Goal: Ask a question

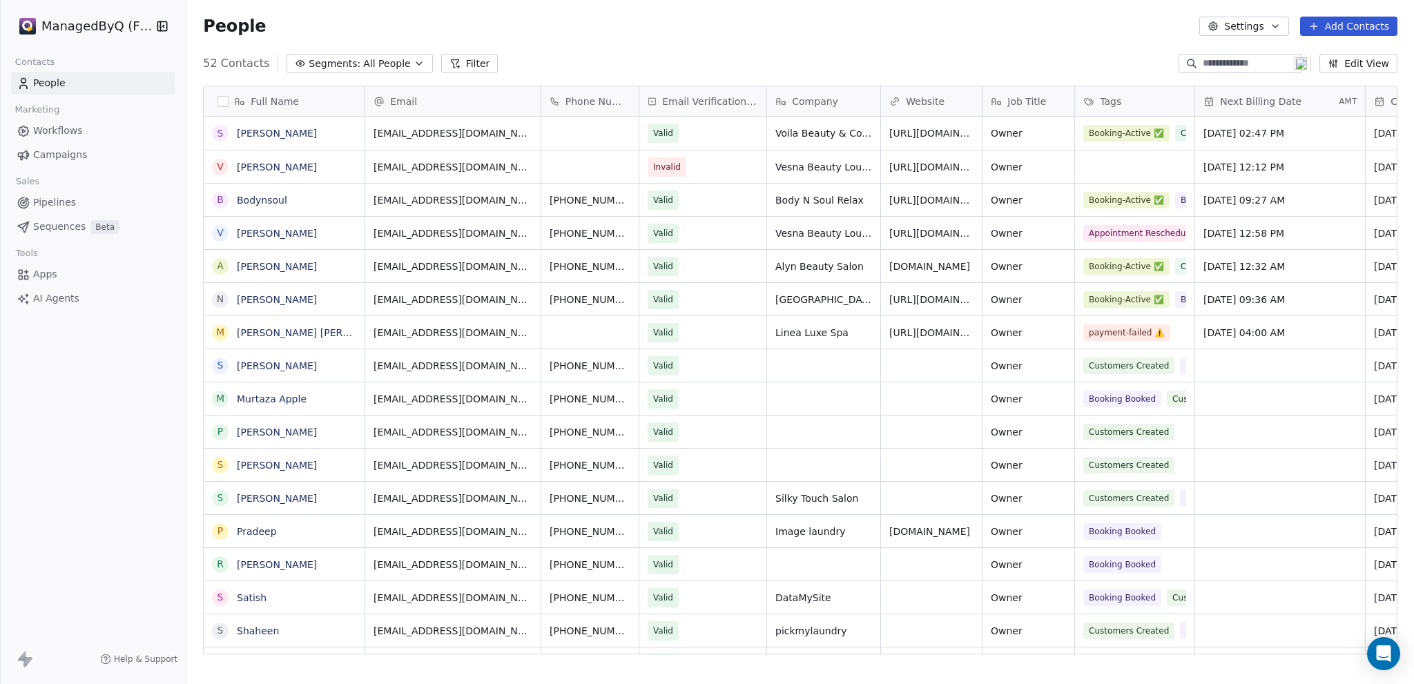
scroll to position [591, 1216]
click at [54, 154] on span "Campaigns" at bounding box center [60, 155] width 54 height 14
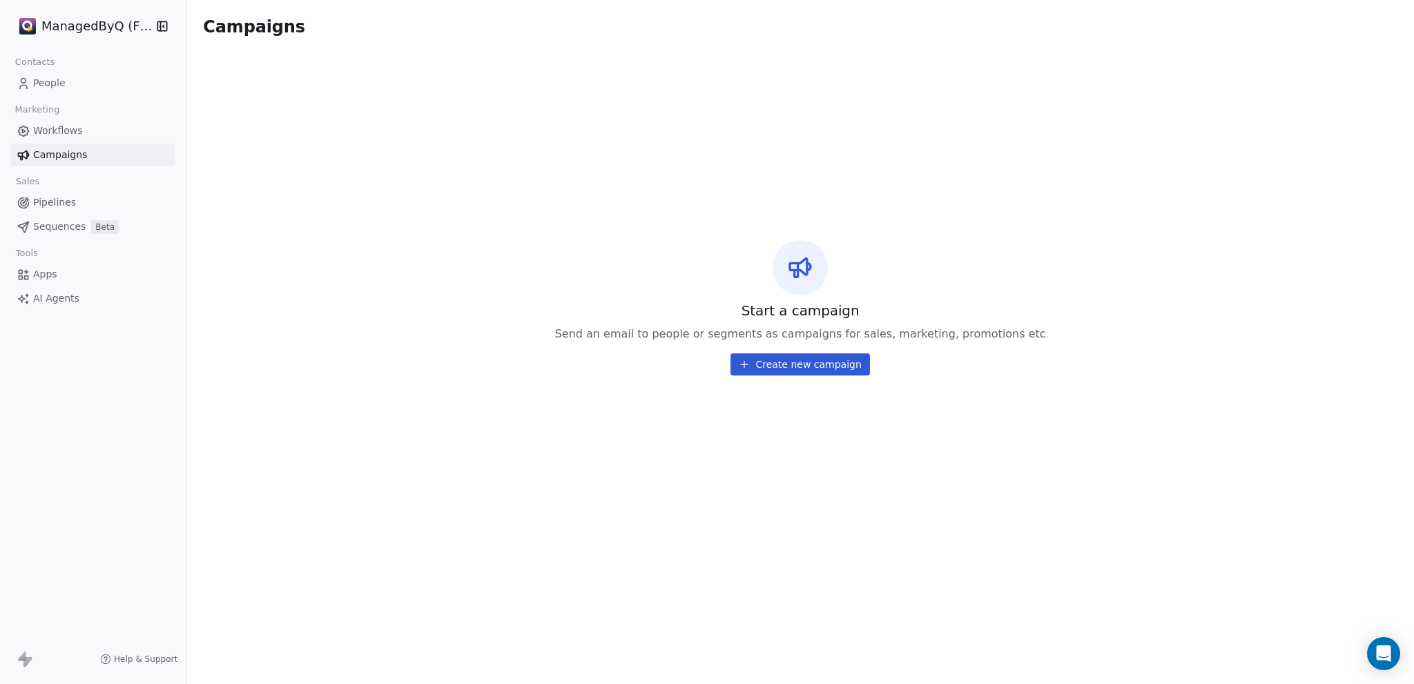
click at [62, 132] on span "Workflows" at bounding box center [58, 131] width 50 height 14
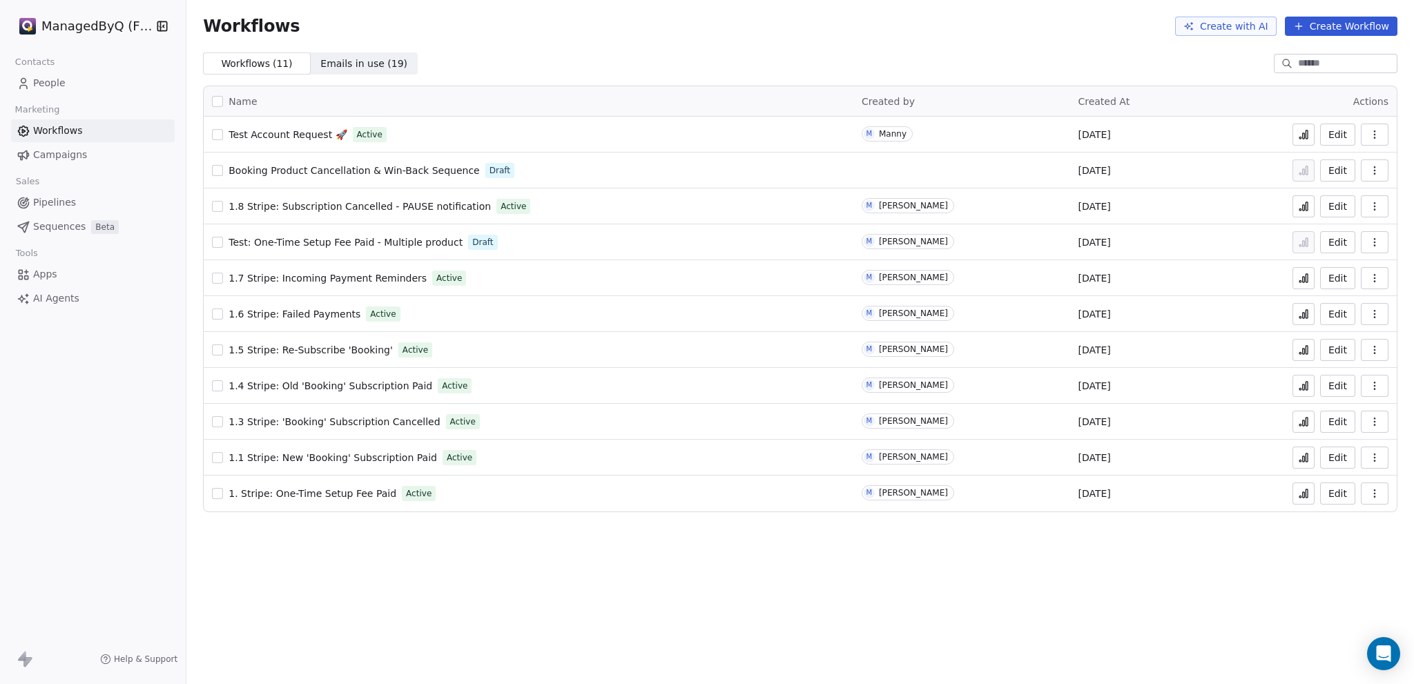
click at [1302, 422] on icon at bounding box center [1303, 423] width 2 height 6
click at [59, 150] on span "Campaigns" at bounding box center [60, 155] width 54 height 14
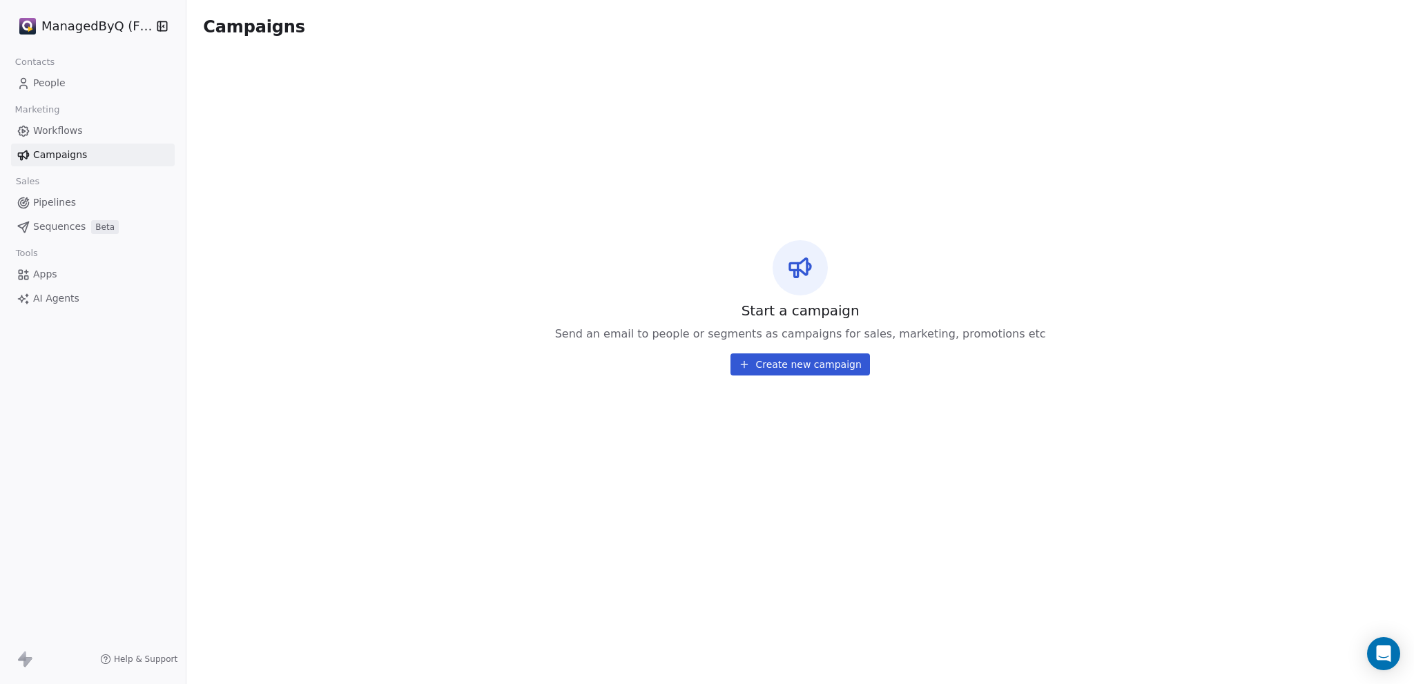
click at [47, 66] on span "Contacts" at bounding box center [35, 62] width 52 height 21
click at [39, 79] on span "People" at bounding box center [49, 83] width 32 height 14
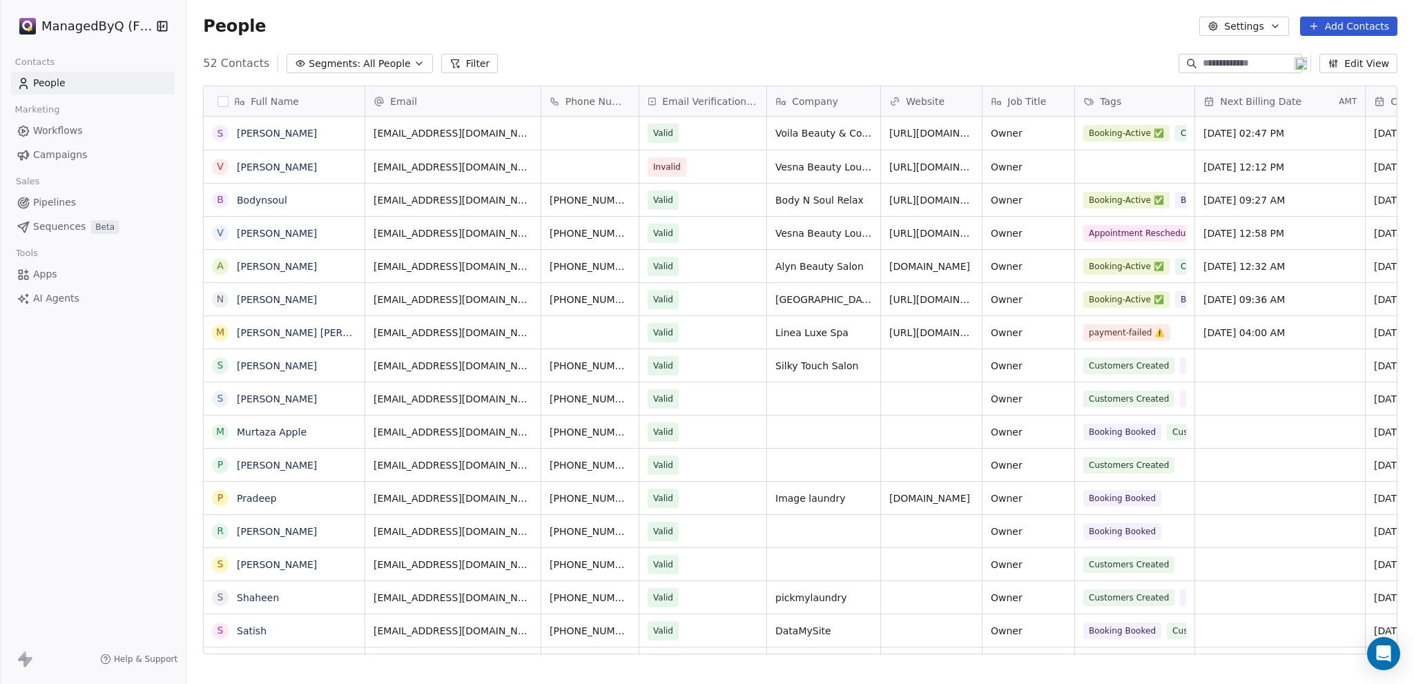
scroll to position [591, 1216]
click at [274, 299] on link "[PERSON_NAME]" at bounding box center [277, 299] width 80 height 11
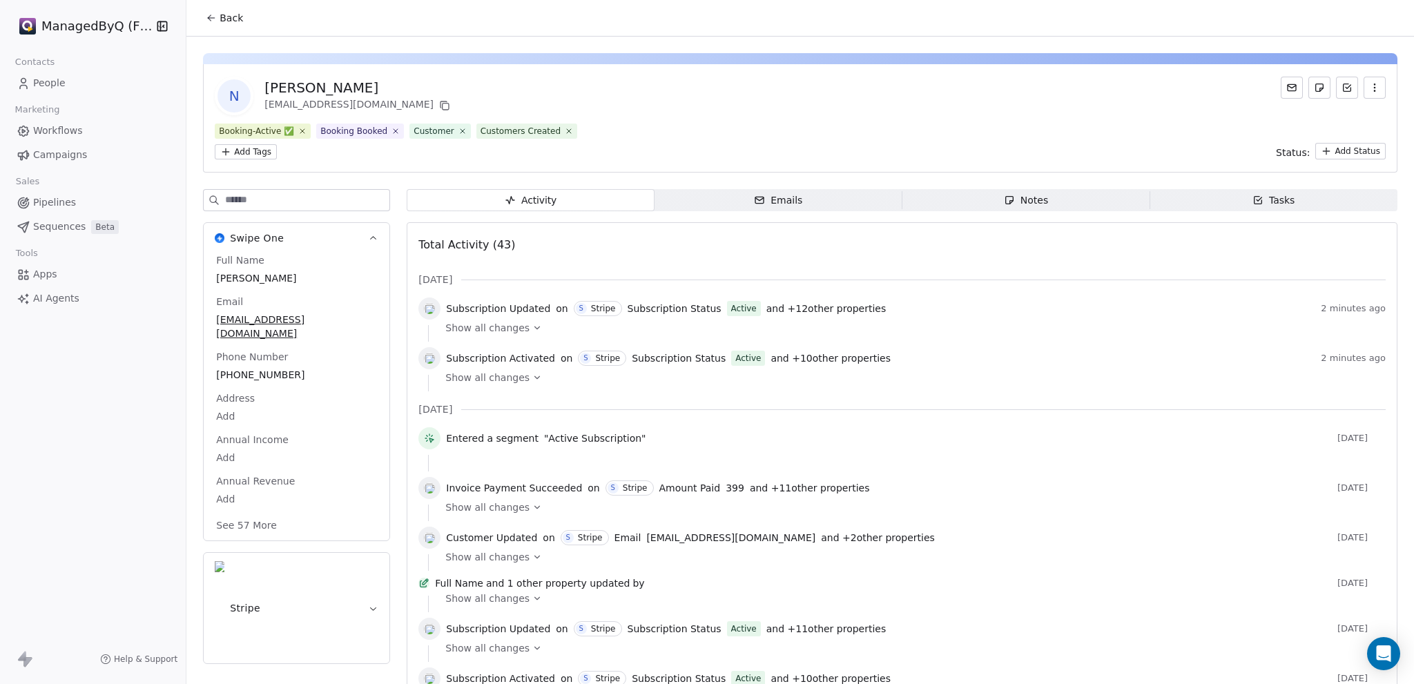
click at [532, 326] on icon at bounding box center [537, 328] width 10 height 10
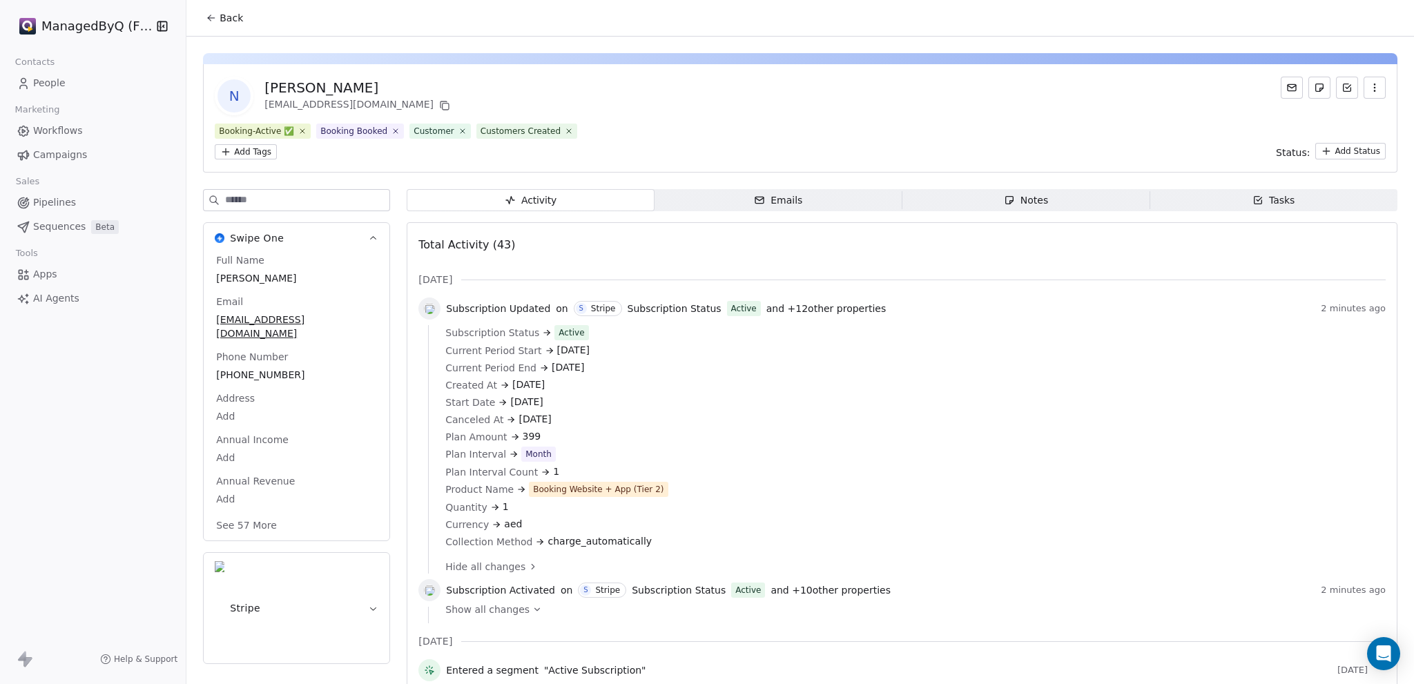
click at [62, 132] on span "Workflows" at bounding box center [58, 131] width 50 height 14
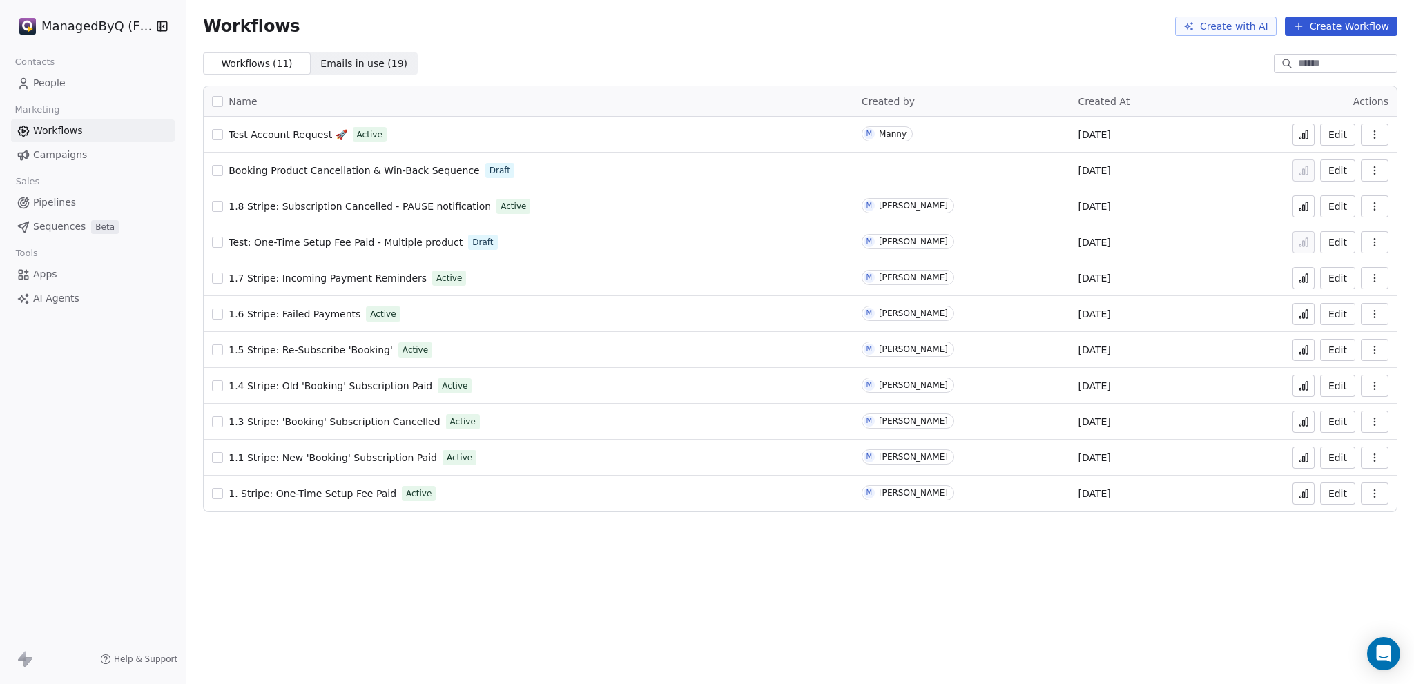
click at [317, 419] on span "1.3 Stripe: 'Booking' Subscription Cancelled" at bounding box center [333, 421] width 211 height 11
click at [1305, 418] on icon at bounding box center [1306, 422] width 2 height 8
click at [331, 61] on span "Emails in use ( 19 )" at bounding box center [363, 64] width 87 height 14
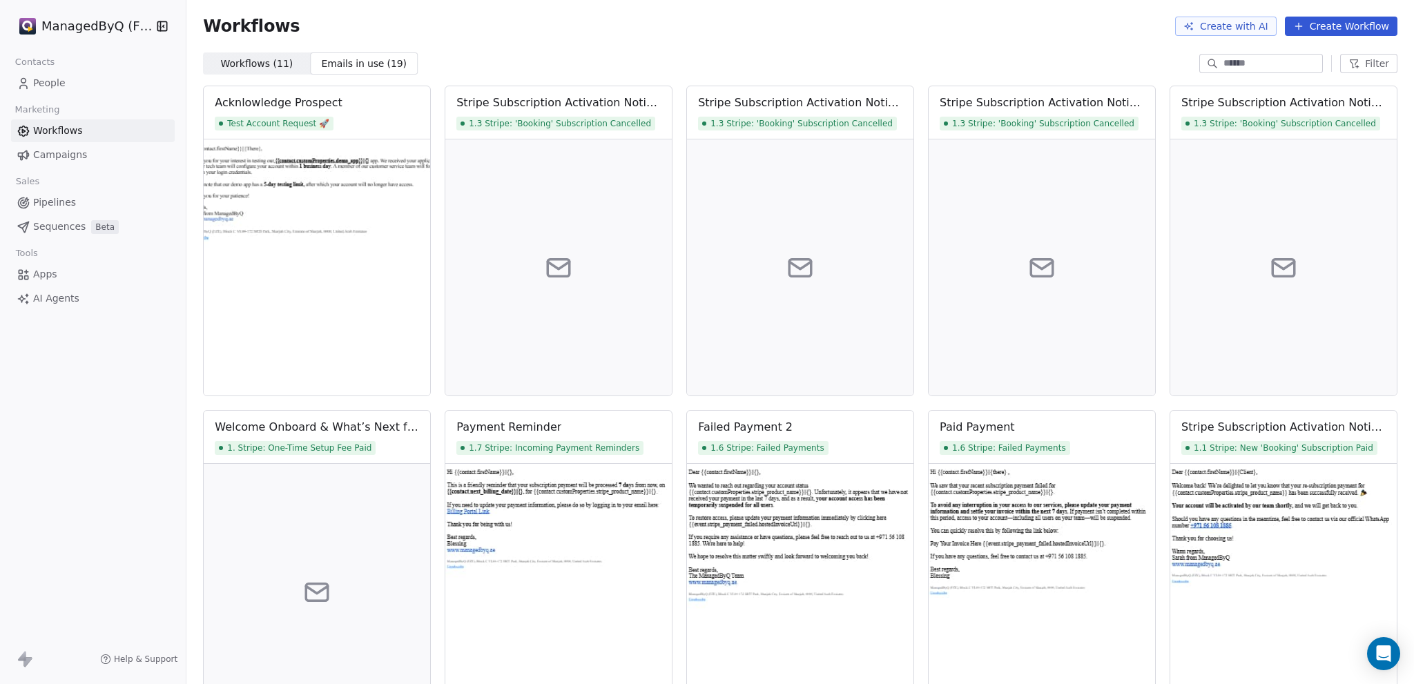
click at [228, 66] on span "Workflows ( 11 )" at bounding box center [257, 64] width 72 height 14
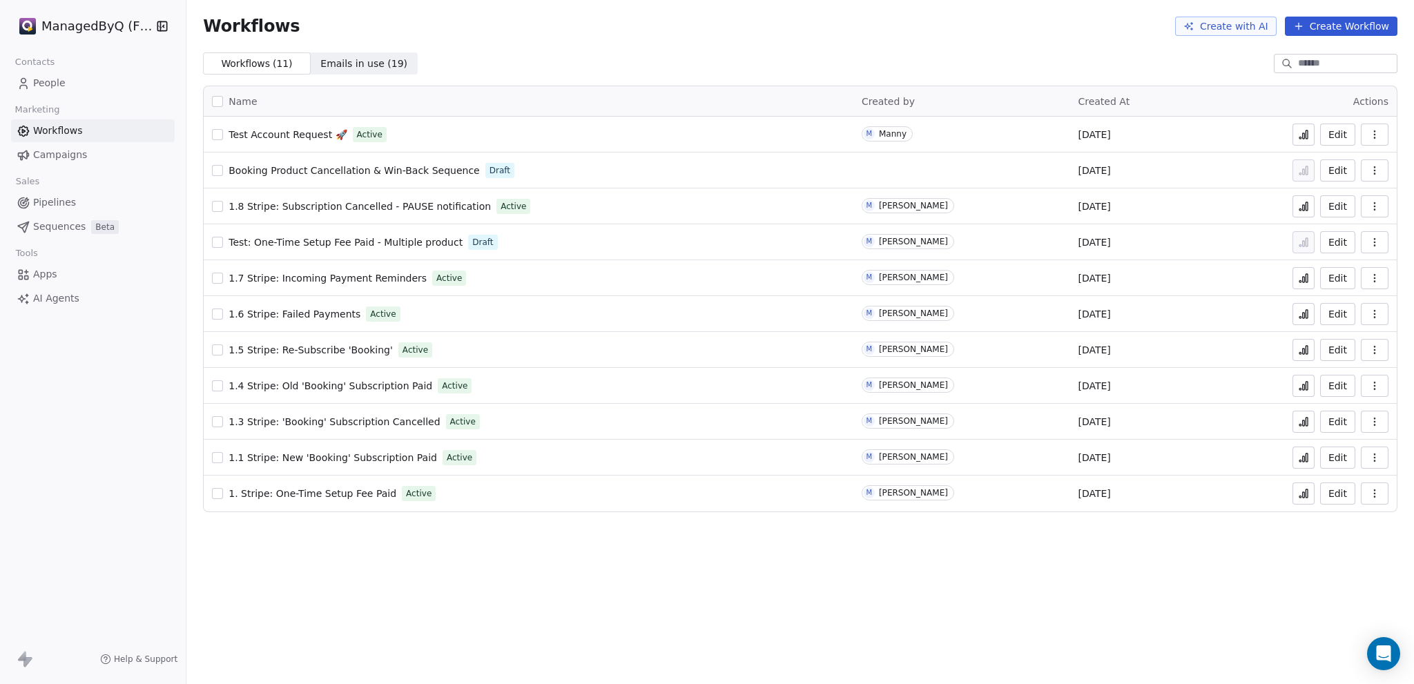
click at [53, 87] on span "People" at bounding box center [49, 83] width 32 height 14
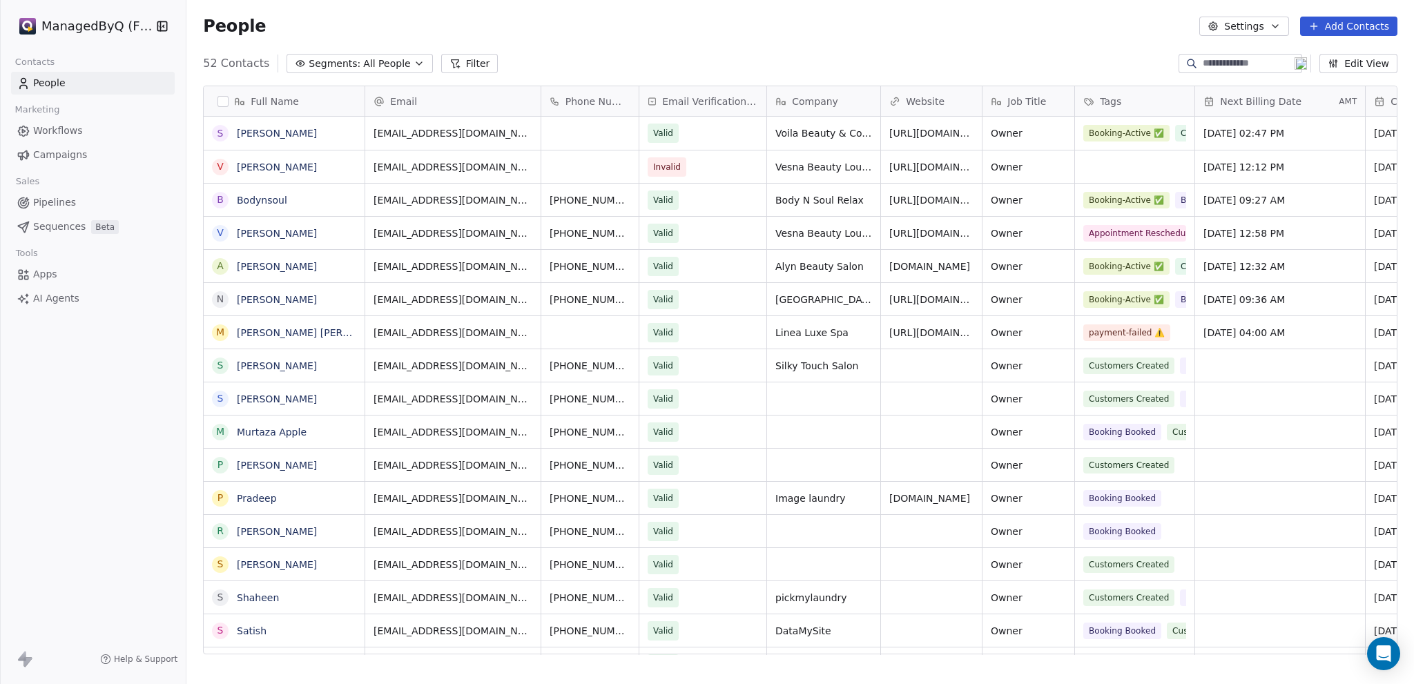
scroll to position [591, 1216]
click at [274, 295] on link "Nenita Quirimit" at bounding box center [277, 299] width 80 height 11
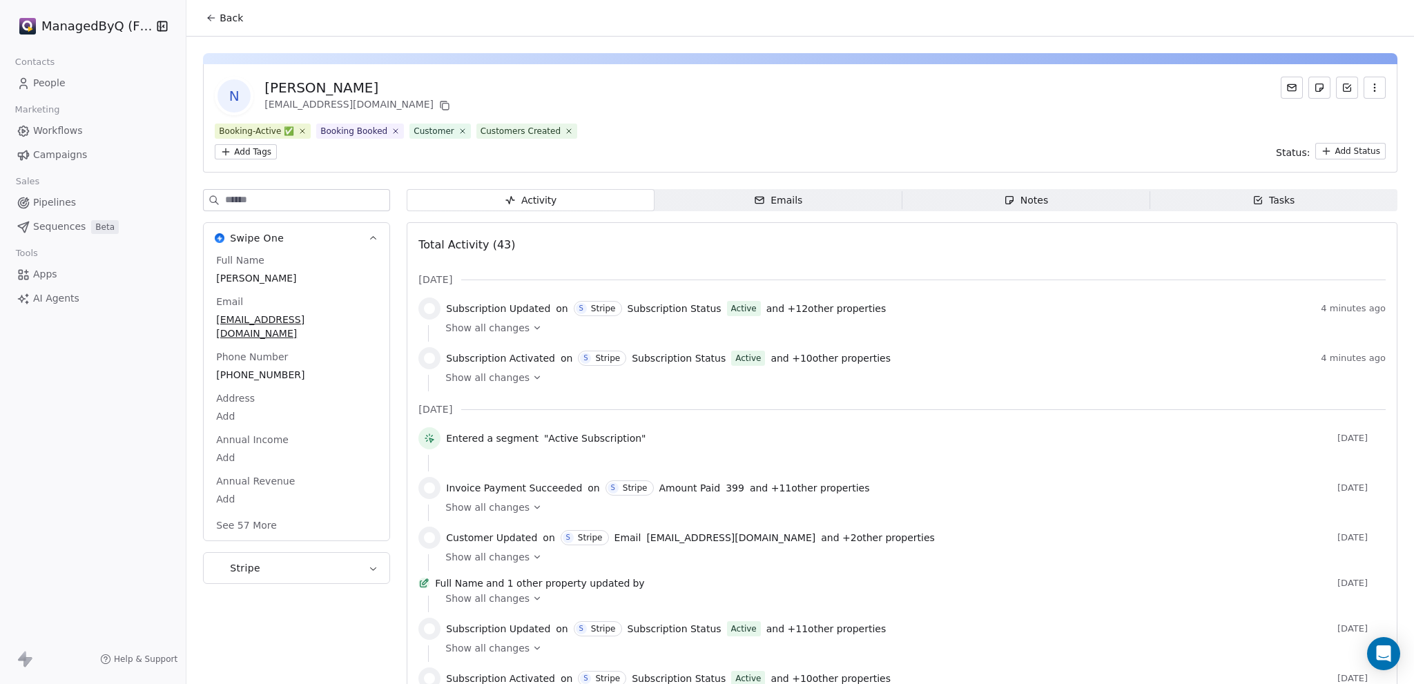
click at [532, 329] on icon at bounding box center [537, 328] width 10 height 10
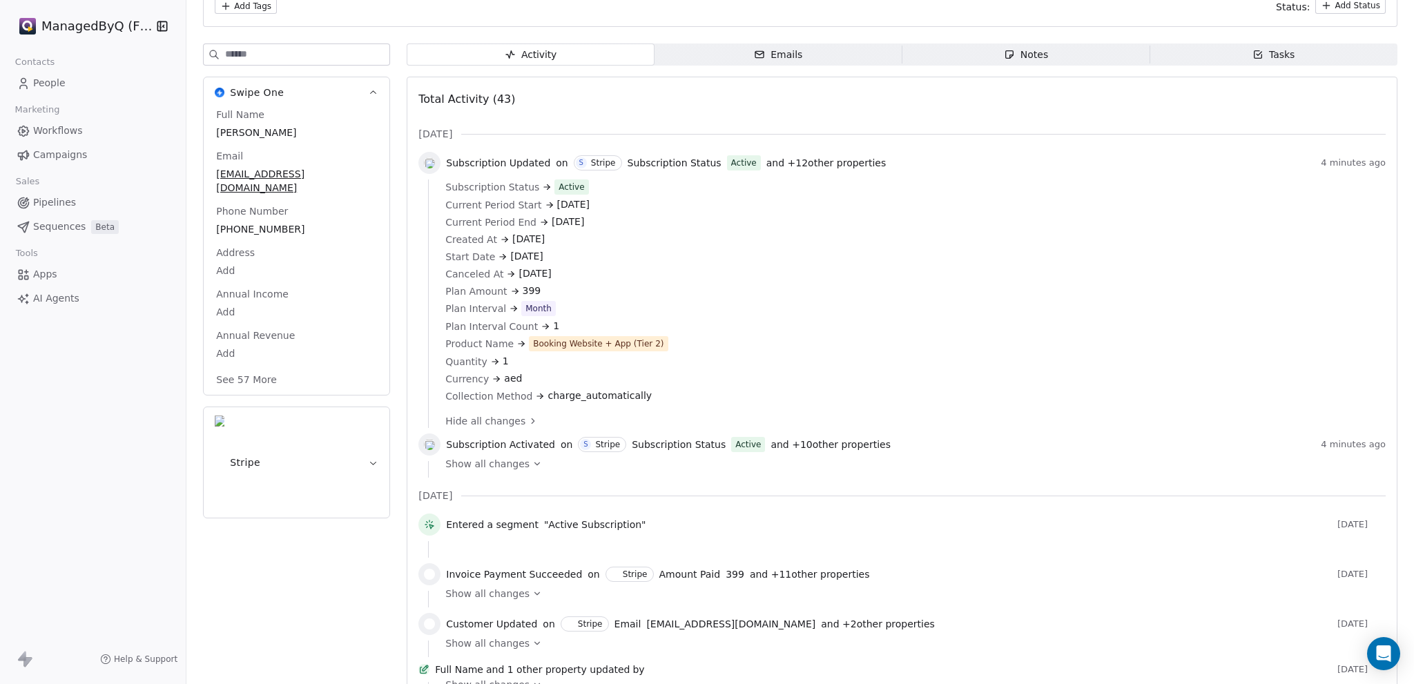
scroll to position [161, 0]
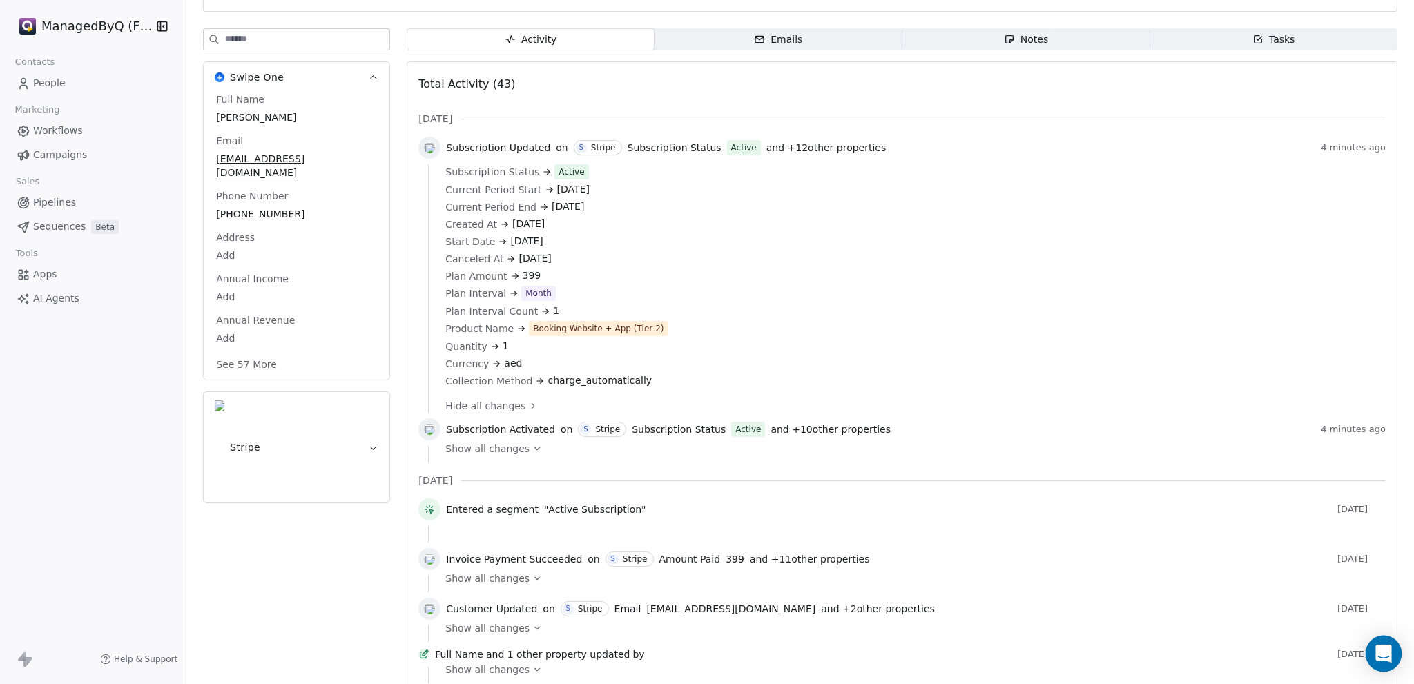
click at [1386, 656] on icon "Open Intercom Messenger" at bounding box center [1383, 654] width 18 height 18
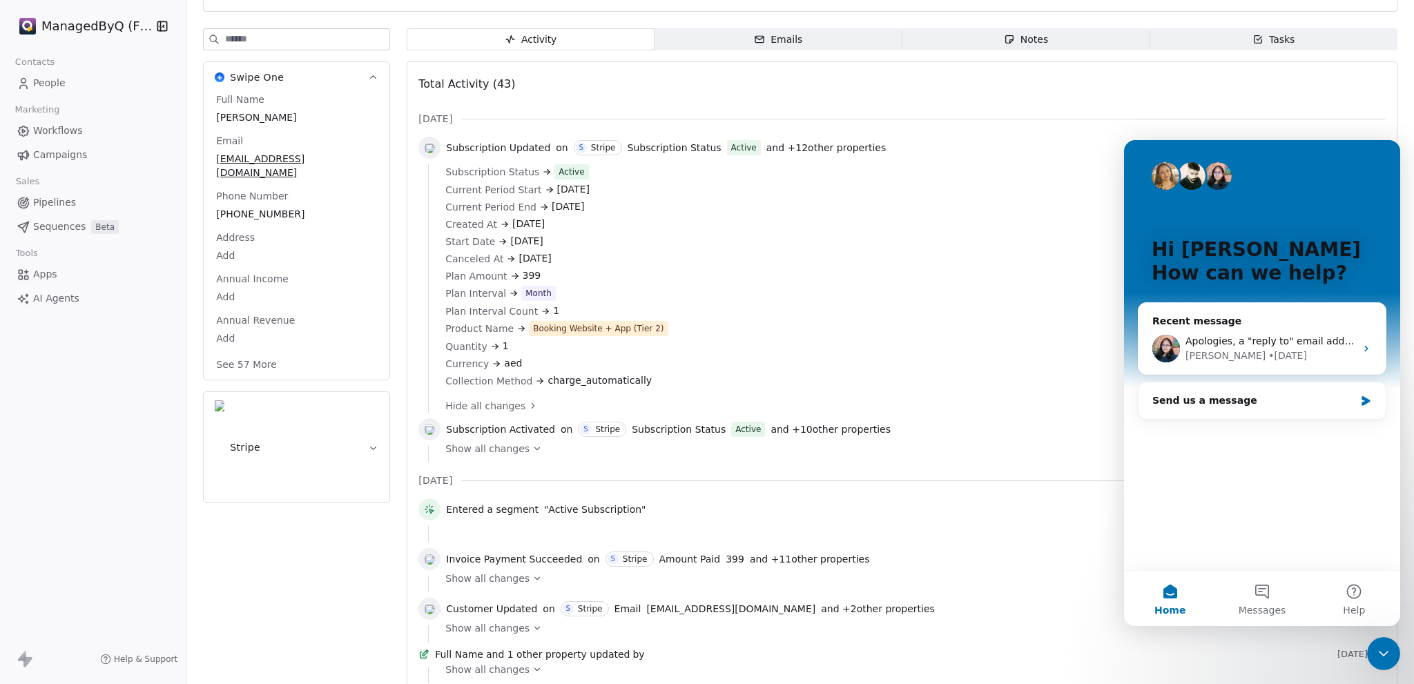
scroll to position [0, 0]
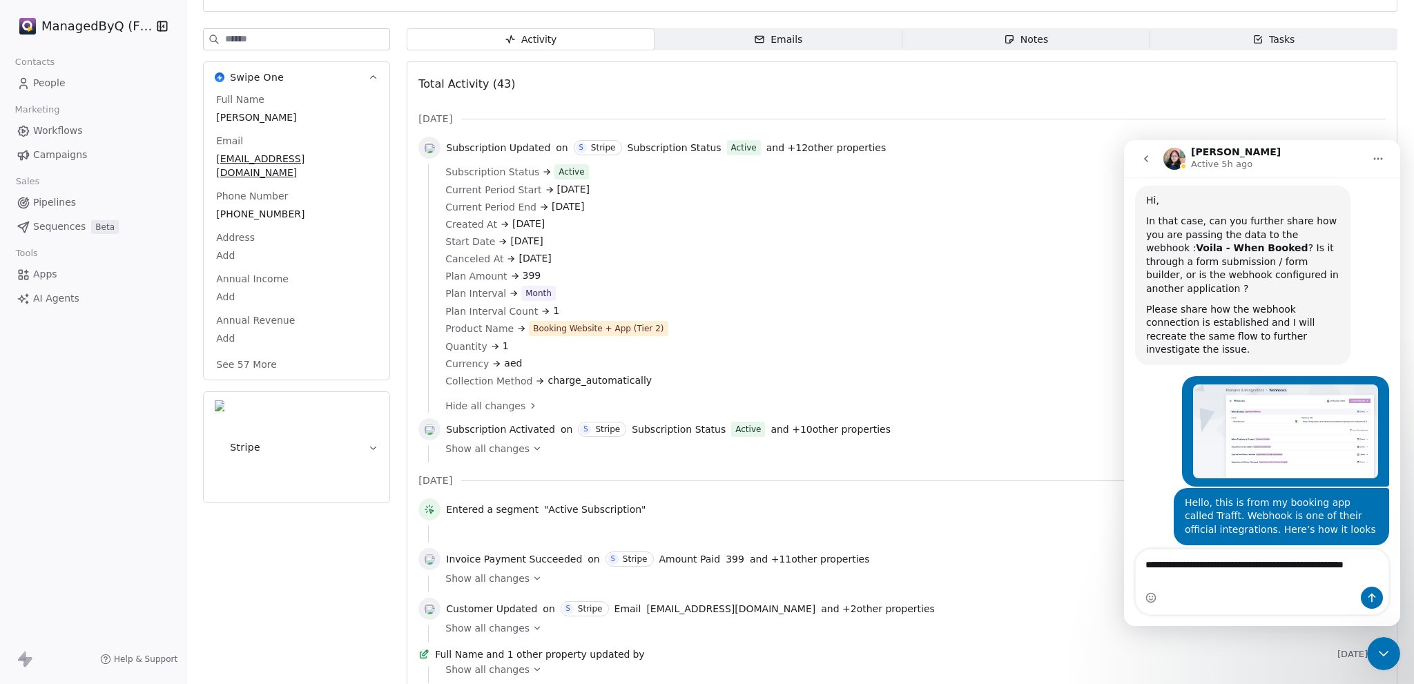
scroll to position [4960, 0]
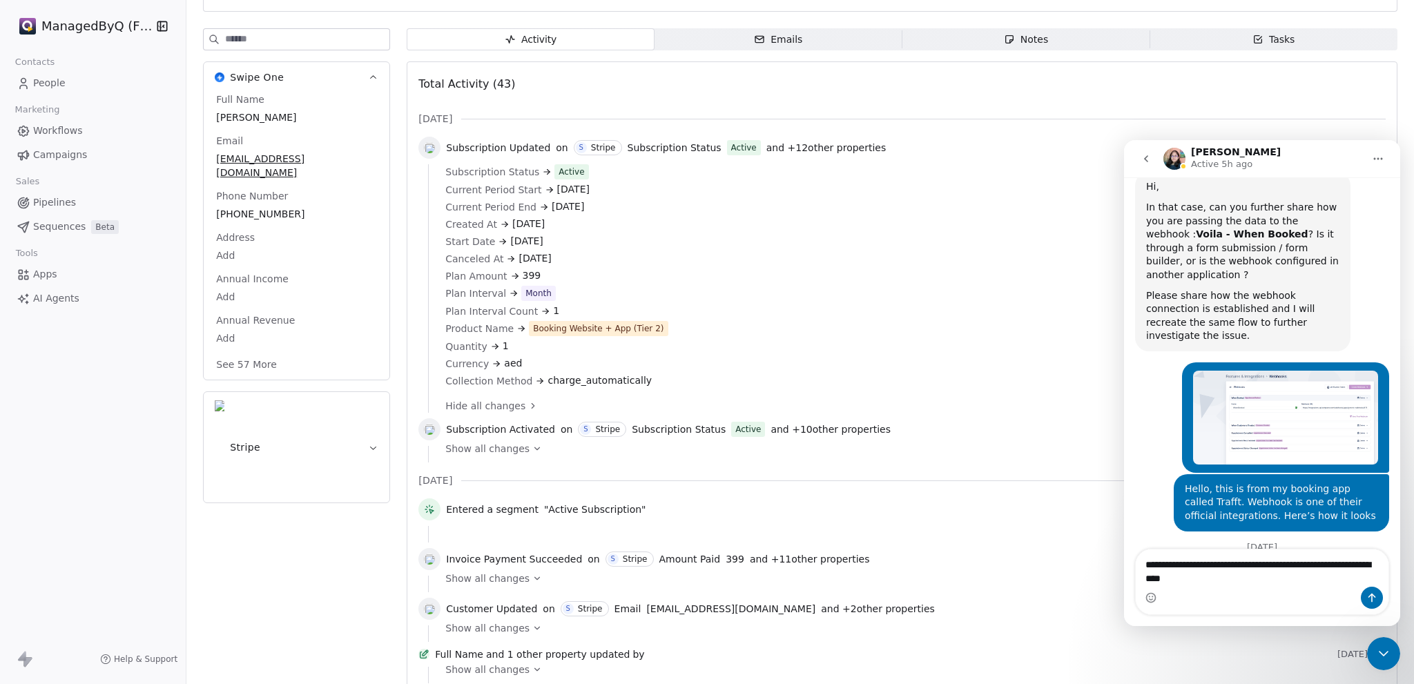
type textarea "**********"
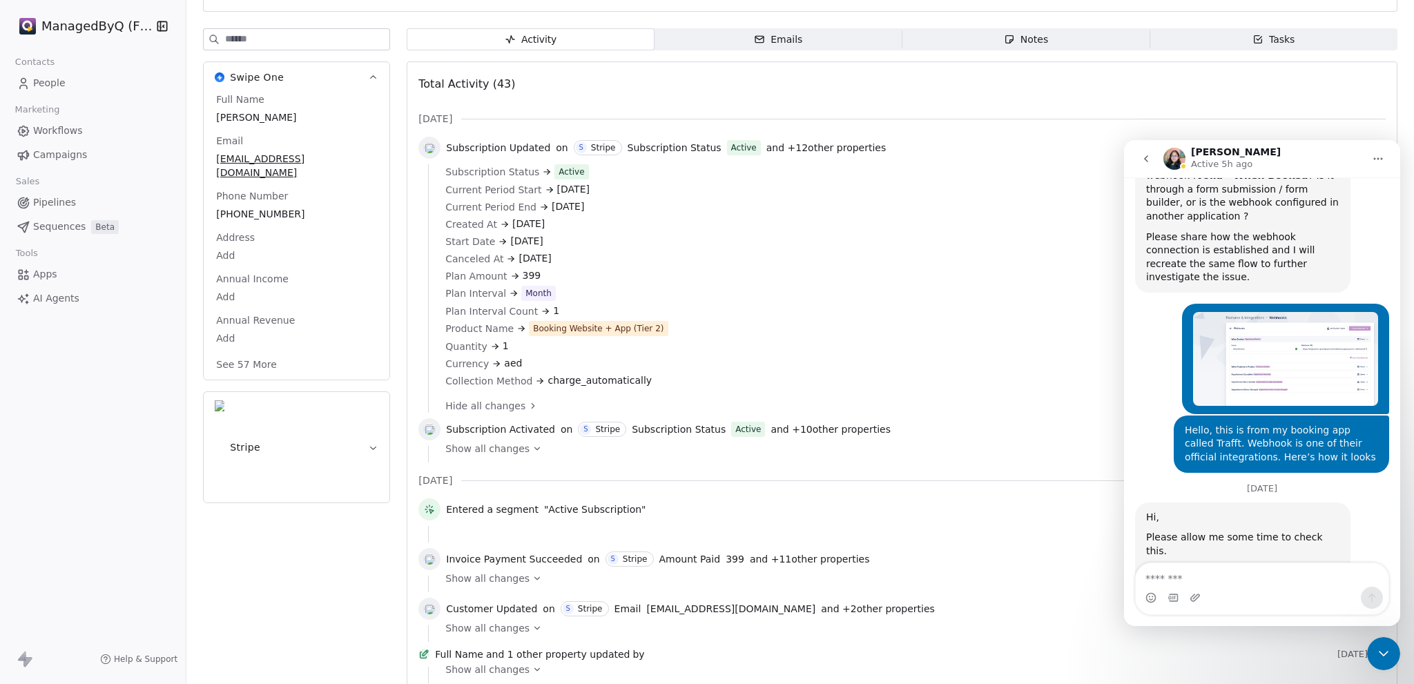
click at [1143, 155] on icon "go back" at bounding box center [1145, 158] width 11 height 11
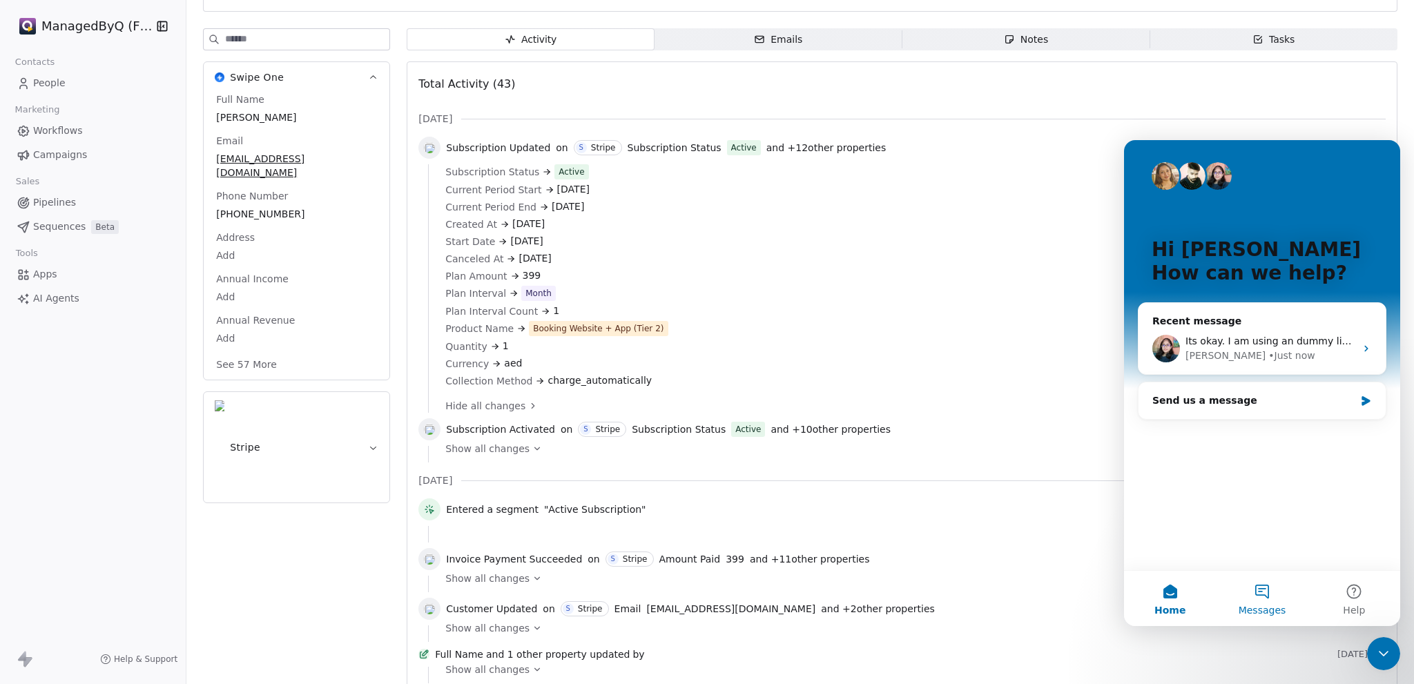
click at [1267, 594] on button "Messages" at bounding box center [1261, 598] width 92 height 55
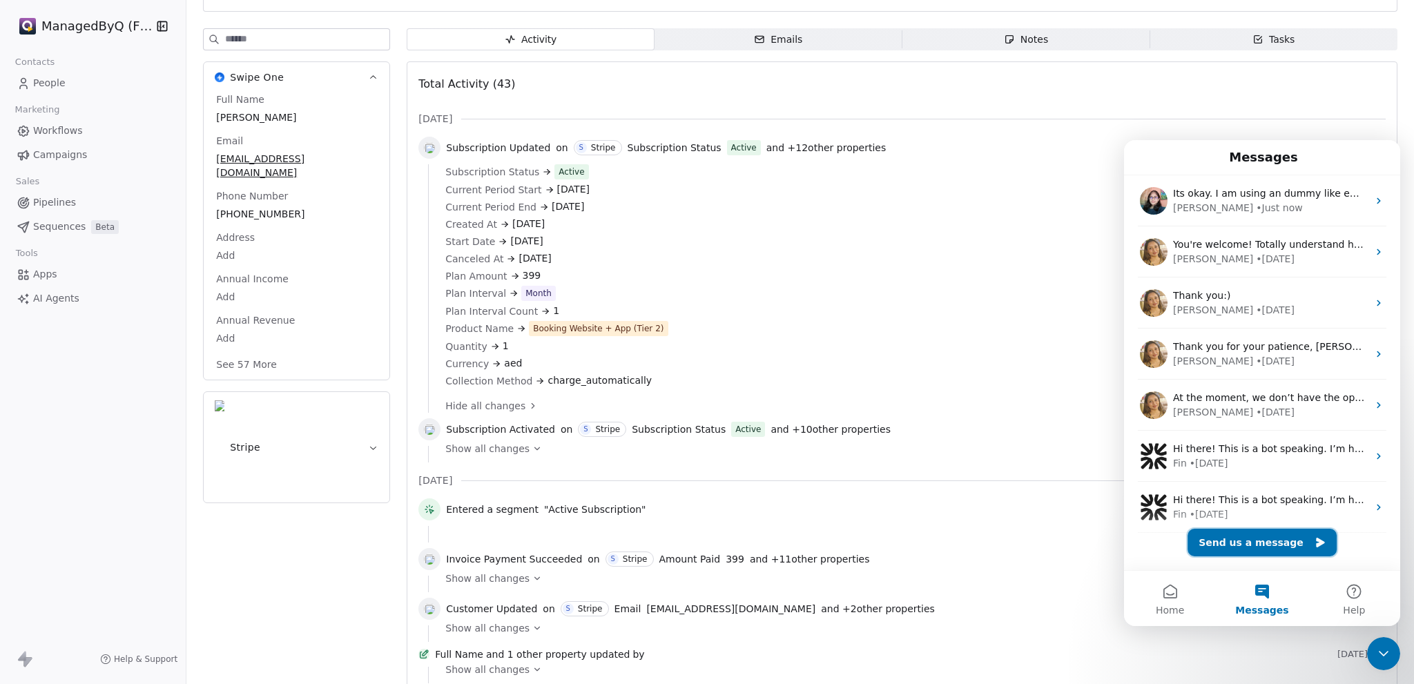
click at [1249, 538] on button "Send us a message" at bounding box center [1261, 543] width 149 height 28
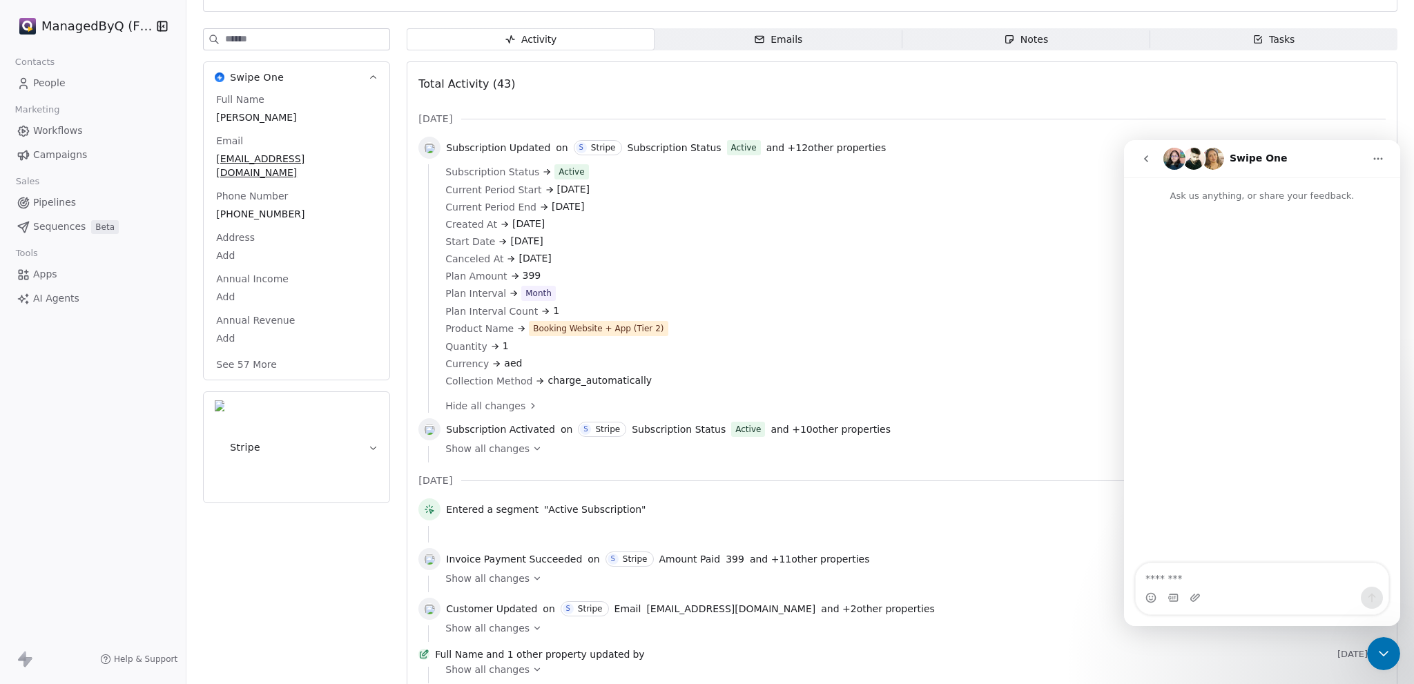
click at [1162, 580] on textarea "Message…" at bounding box center [1261, 574] width 253 height 23
type textarea "*"
type textarea "**"
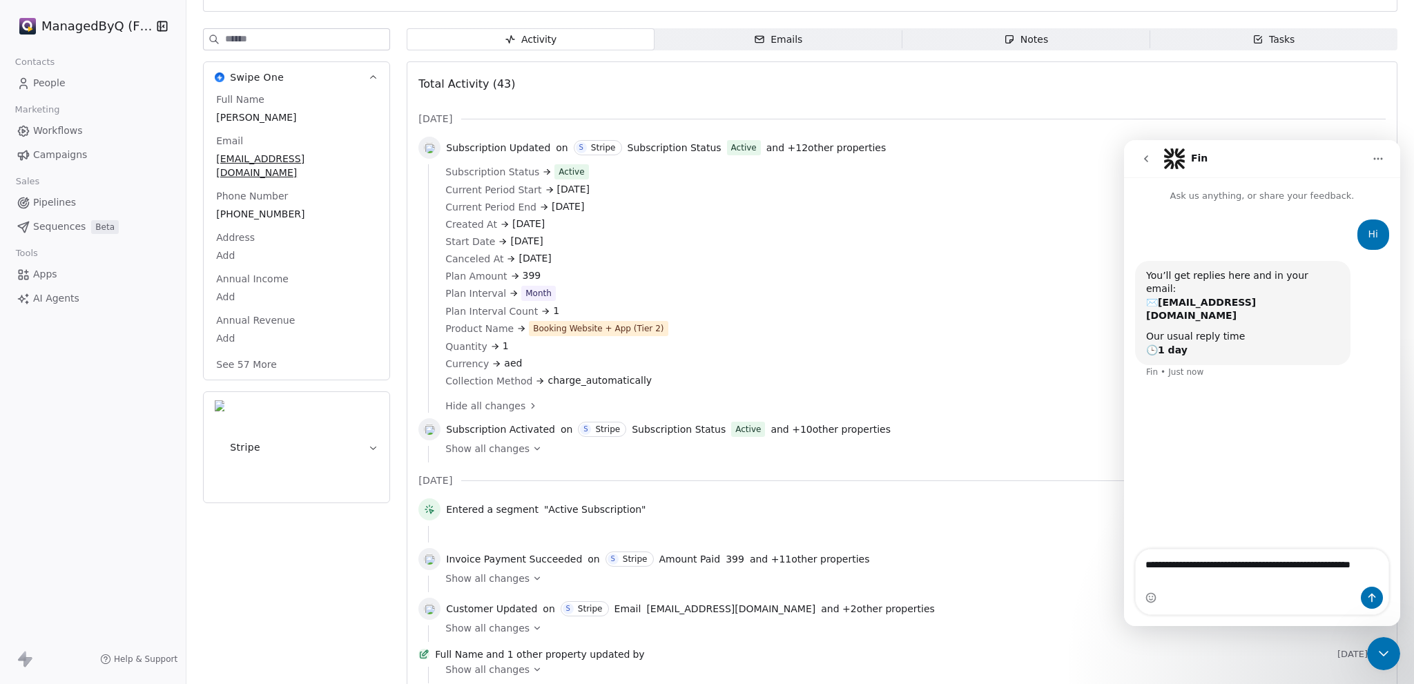
type textarea "**********"
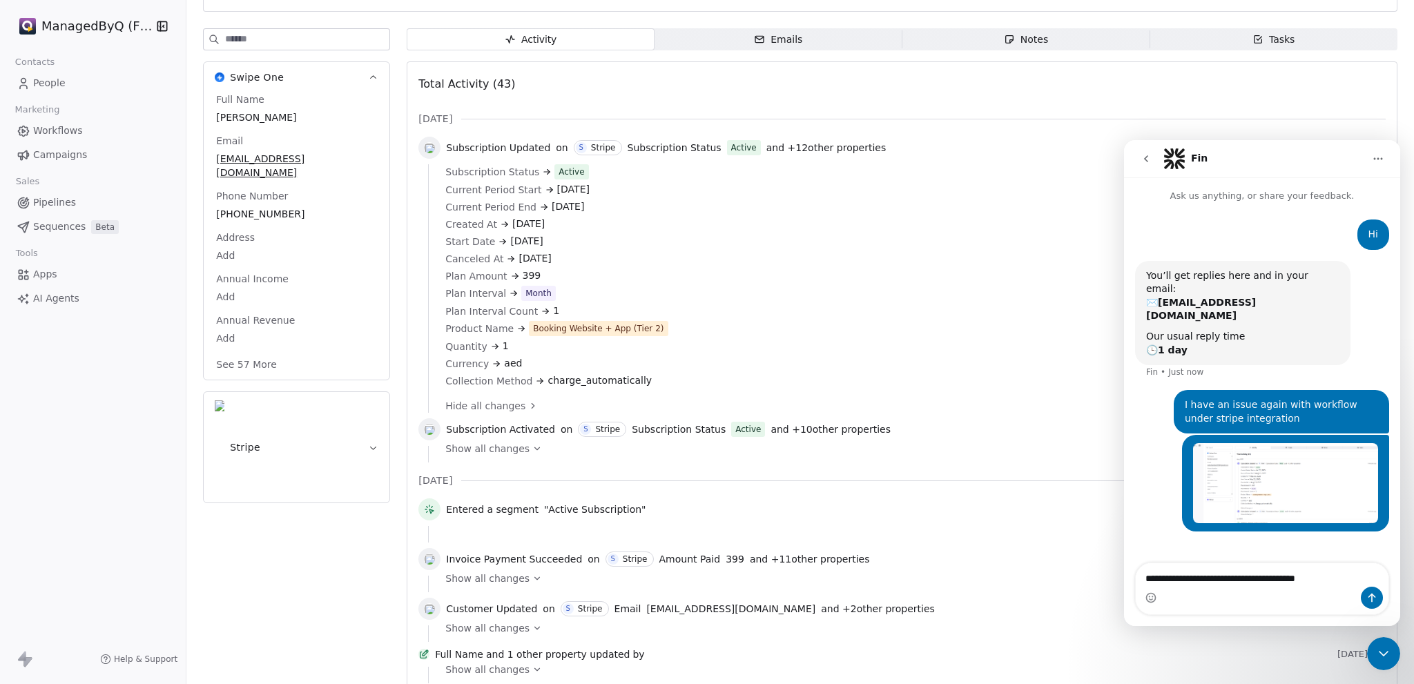
type textarea "**********"
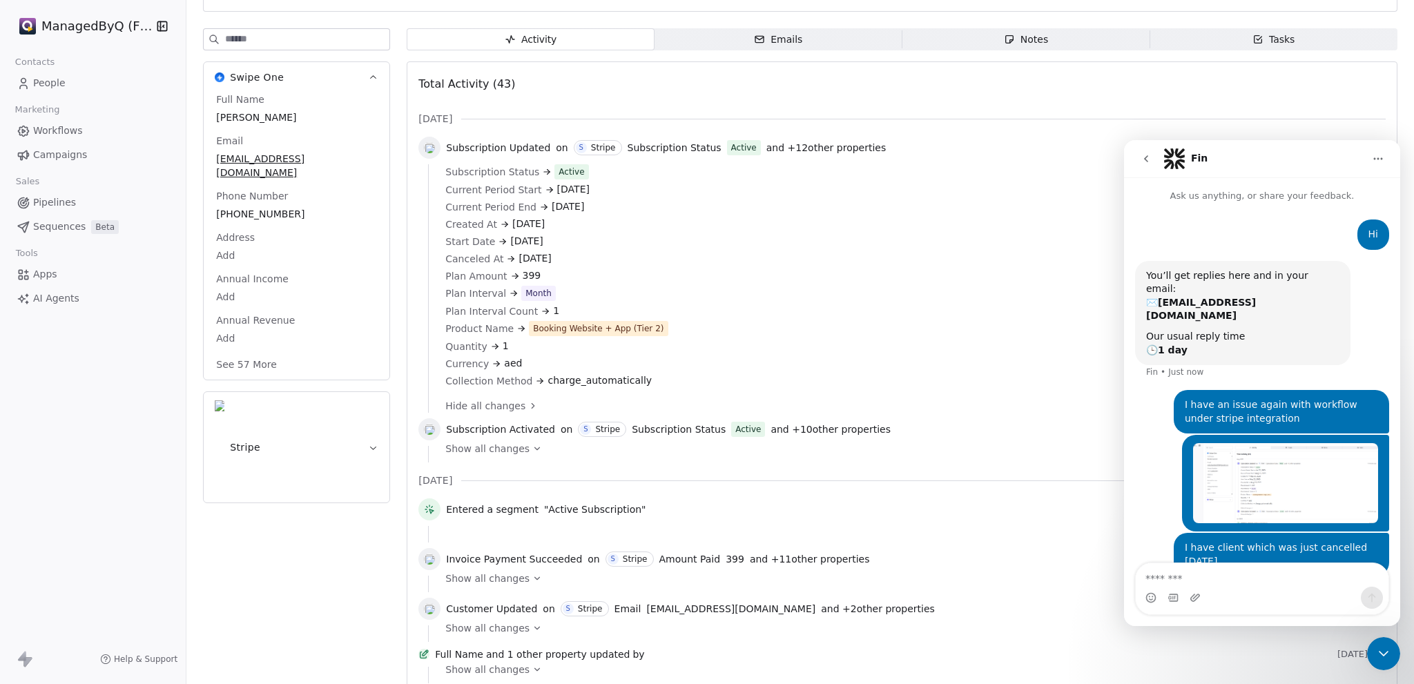
click at [43, 153] on span "Campaigns" at bounding box center [60, 155] width 54 height 14
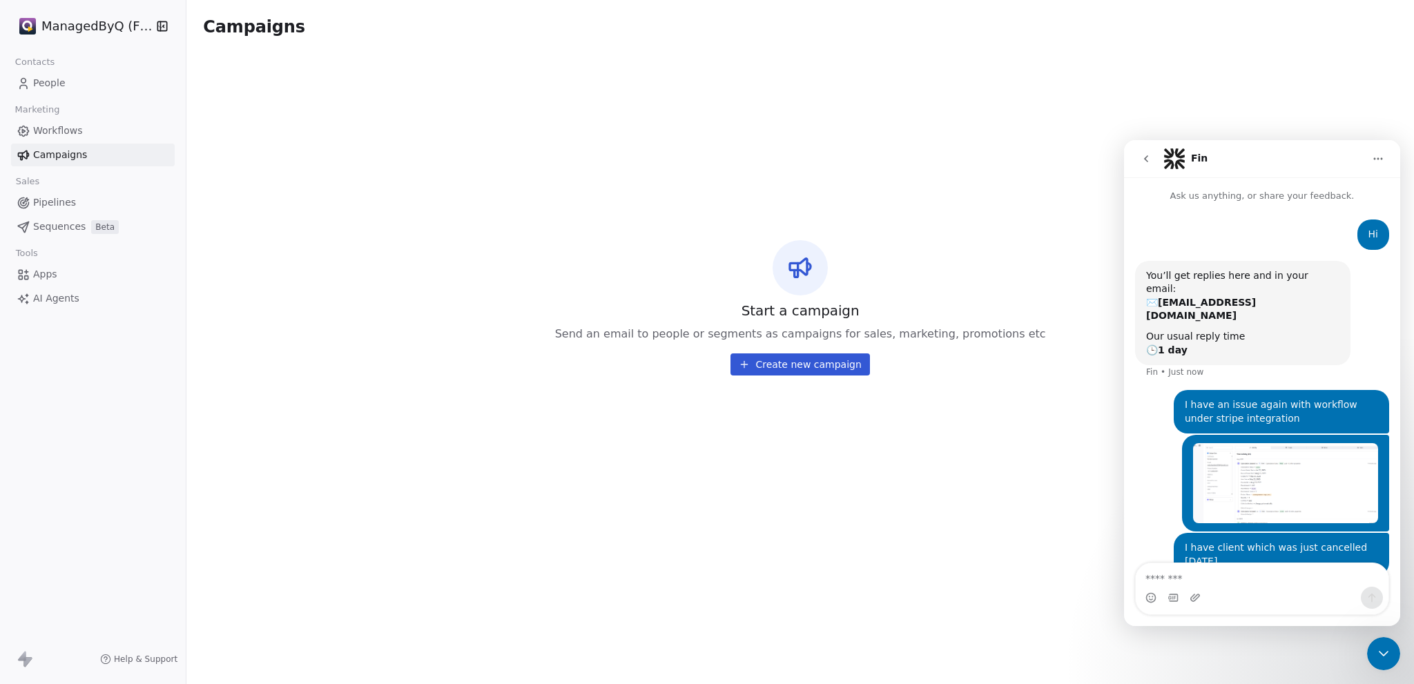
click at [66, 132] on span "Workflows" at bounding box center [58, 131] width 50 height 14
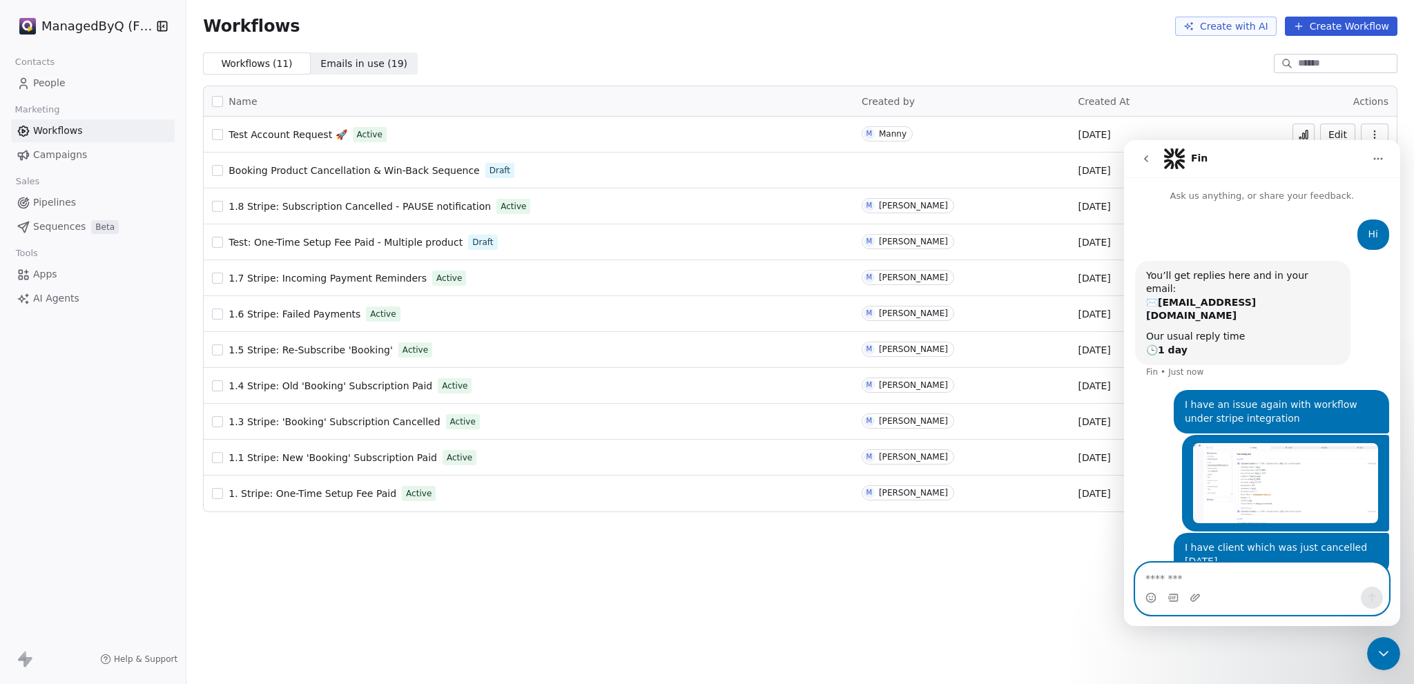
click at [1173, 576] on textarea "Message…" at bounding box center [1261, 574] width 253 height 23
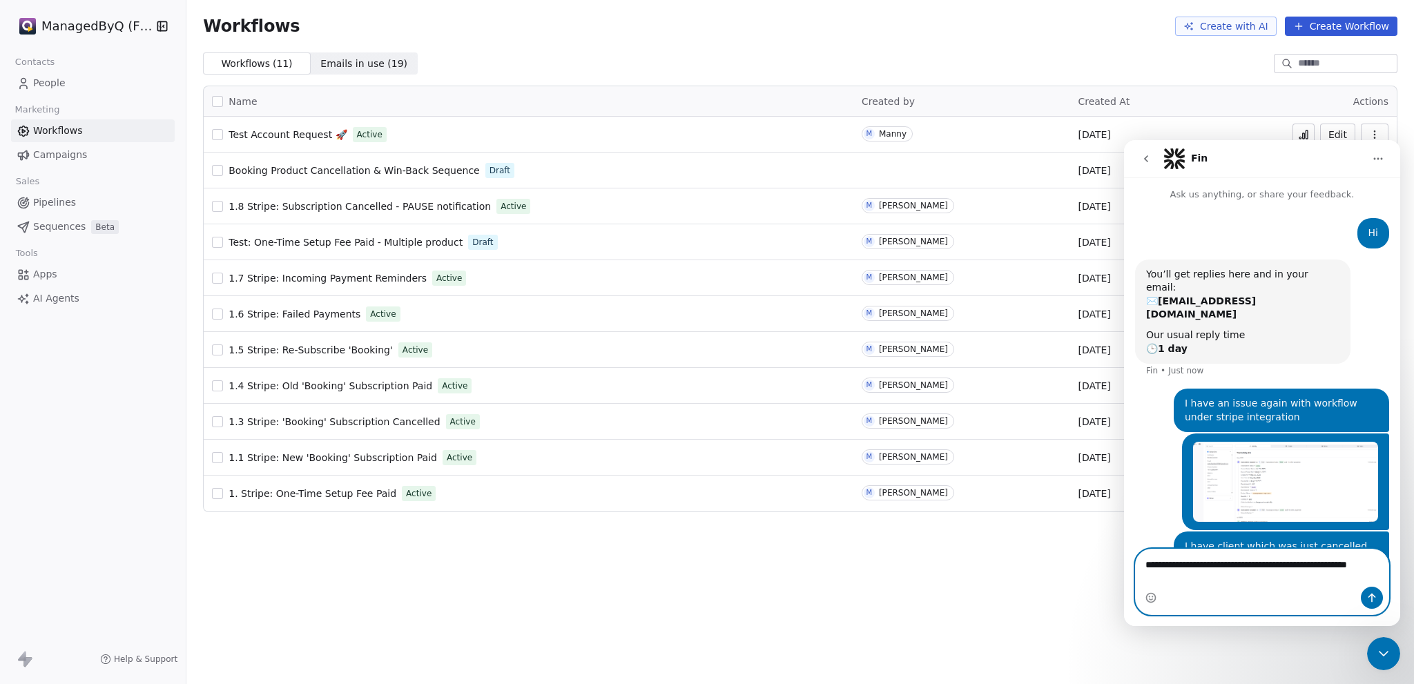
type textarea "**********"
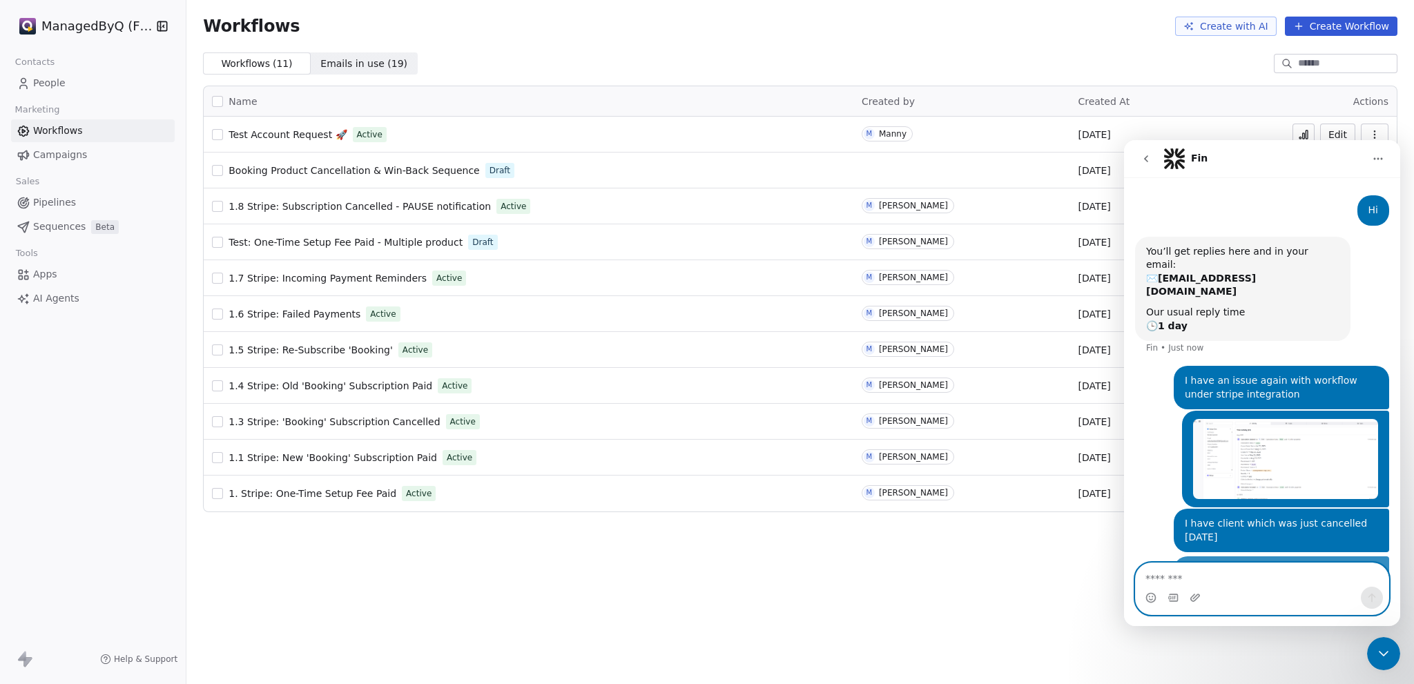
scroll to position [32, 0]
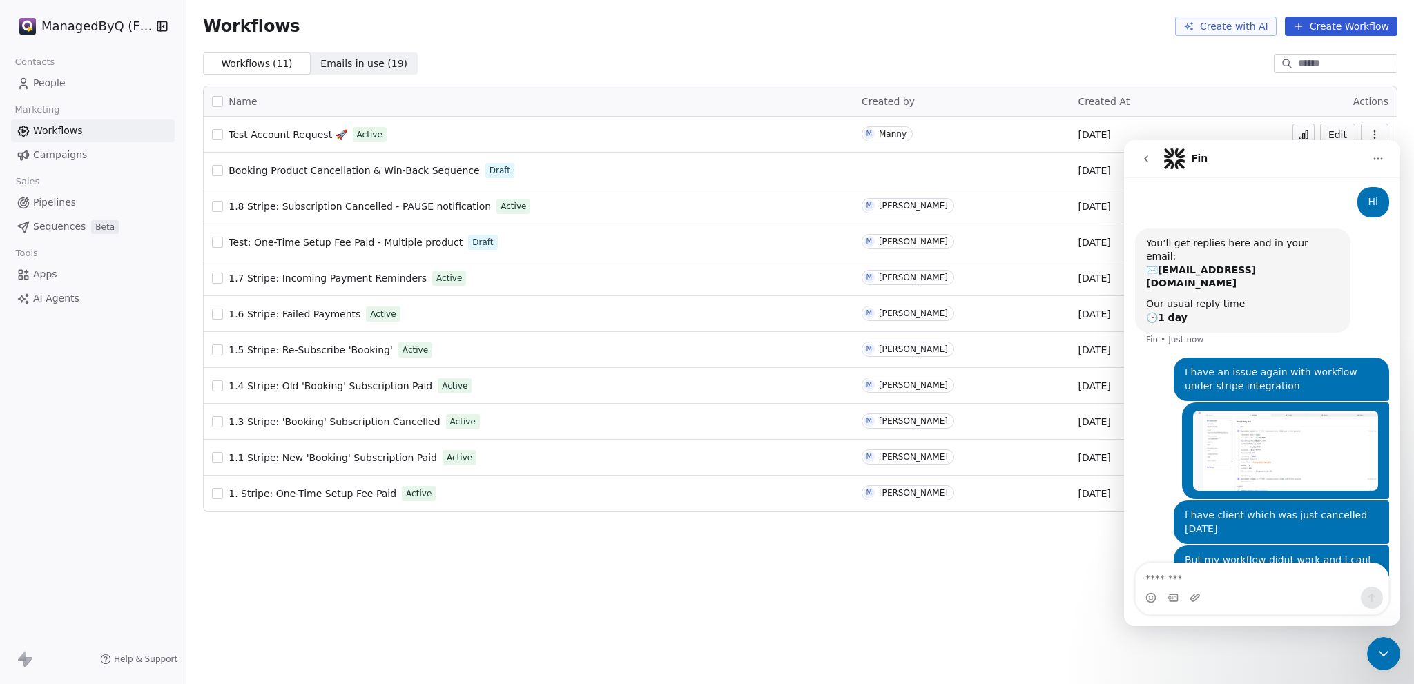
click at [1388, 647] on icon "Close Intercom Messenger" at bounding box center [1383, 653] width 17 height 17
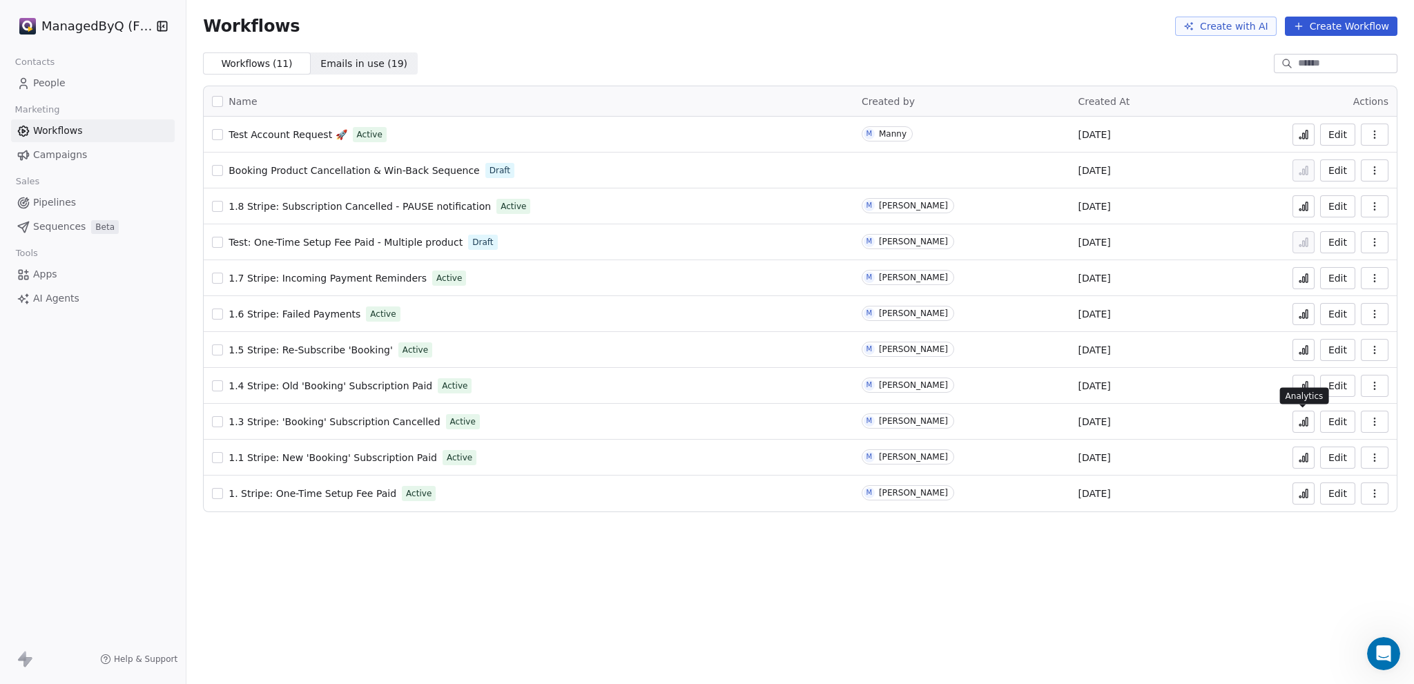
click at [1305, 422] on icon at bounding box center [1303, 421] width 11 height 11
click at [1378, 650] on div "Open Intercom Messenger" at bounding box center [1383, 654] width 37 height 37
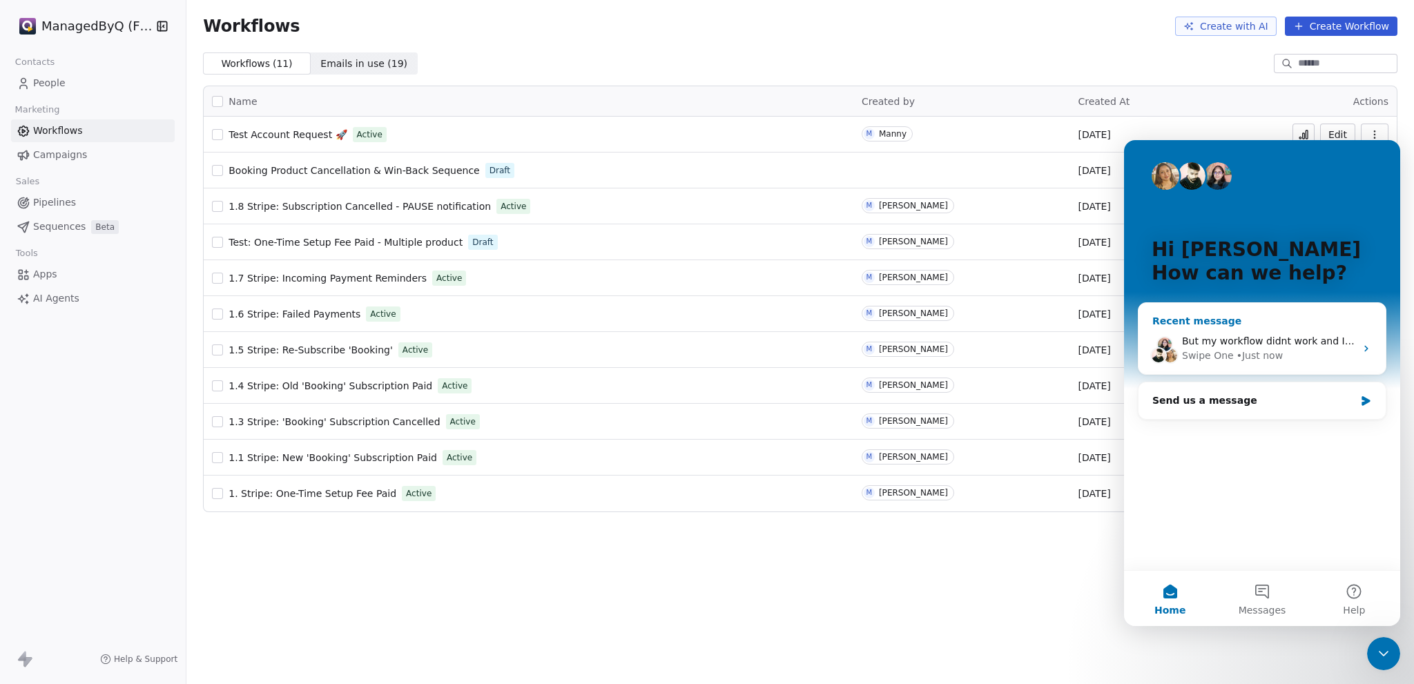
click at [1275, 336] on span "But my workflow didnt work and I cant find any issue at all" at bounding box center [1324, 340] width 284 height 11
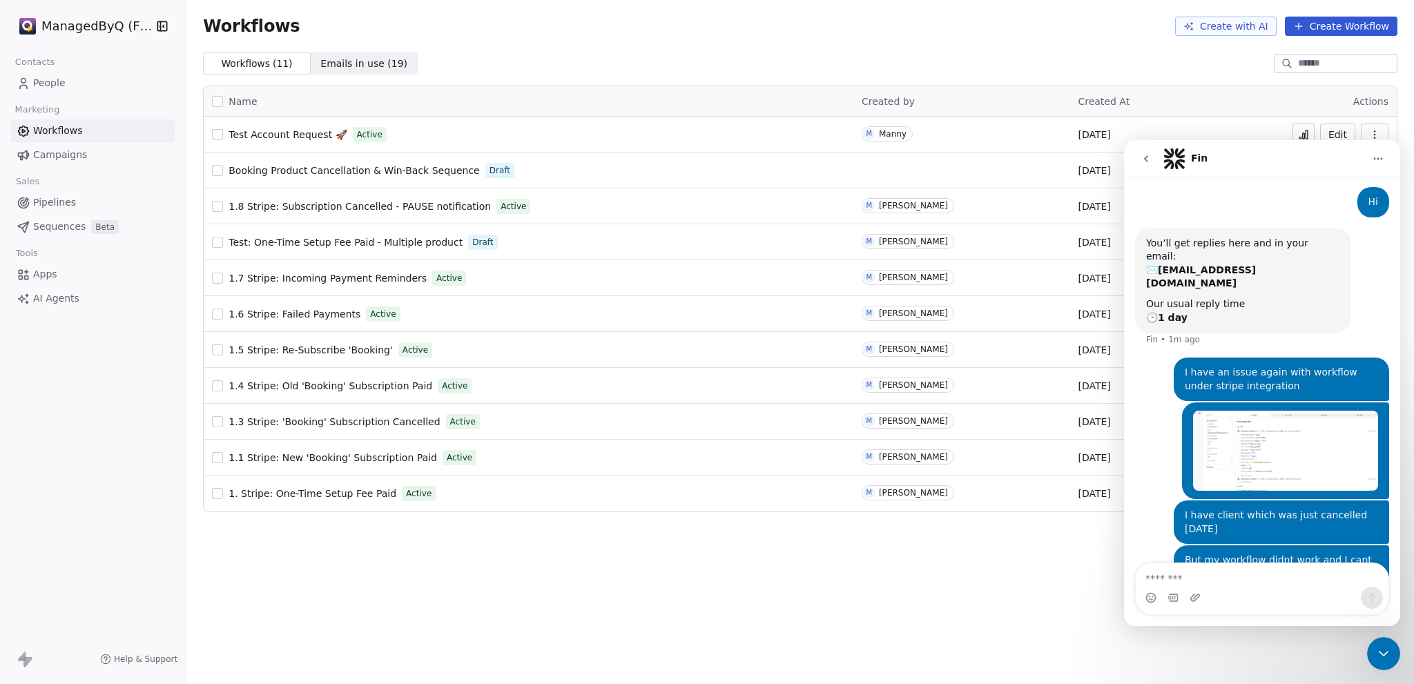
click at [1209, 573] on textarea "Message…" at bounding box center [1261, 574] width 253 height 23
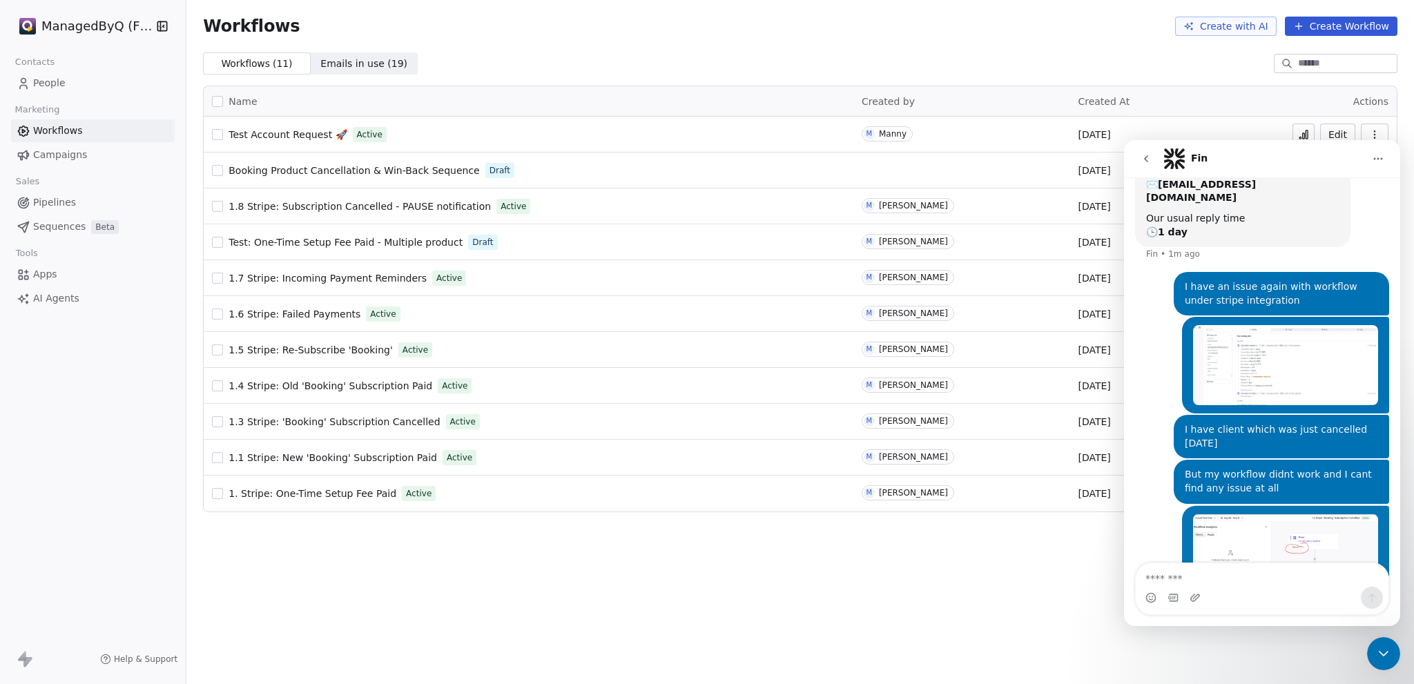
scroll to position [130, 0]
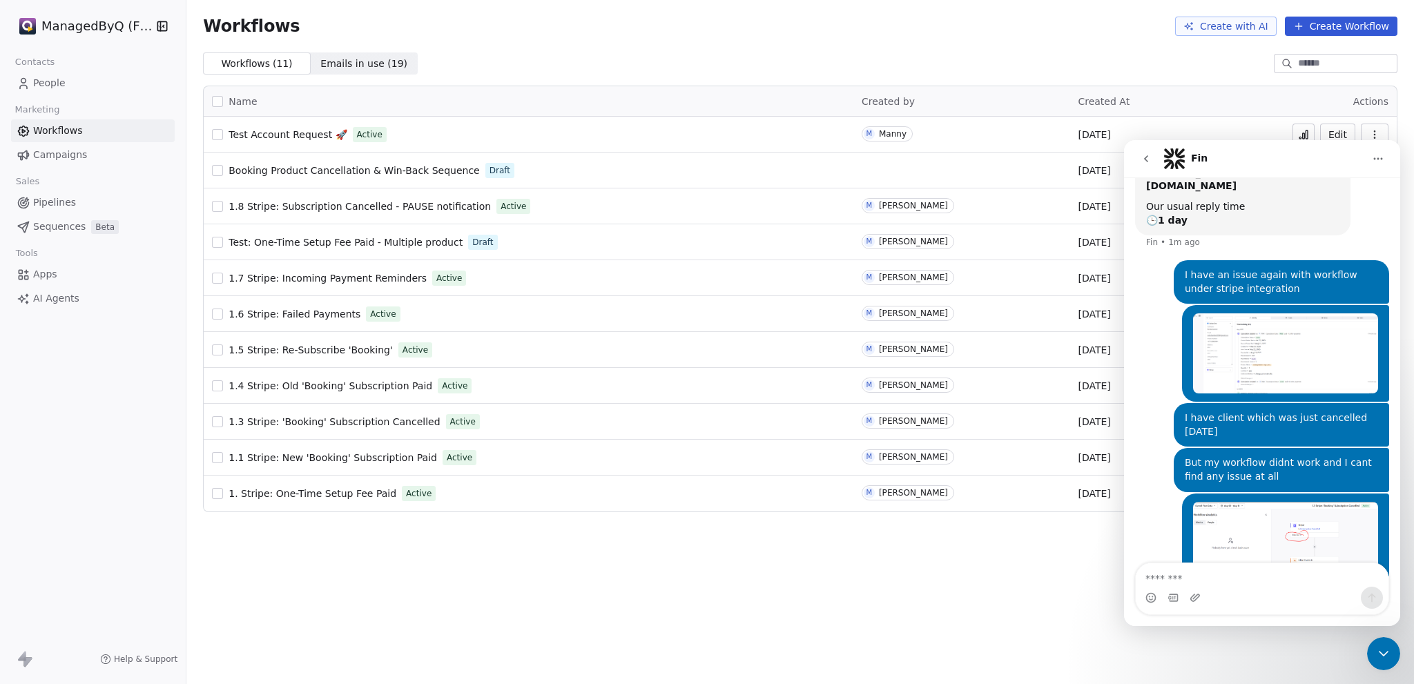
click at [885, 585] on div "Workflows Create with AI Create Workflow Workflows ( 11 ) Workflows ( 11 ) Emai…" at bounding box center [799, 342] width 1227 height 684
click at [284, 422] on span "1.3 Stripe: 'Booking' Subscription Cancelled" at bounding box center [333, 421] width 211 height 11
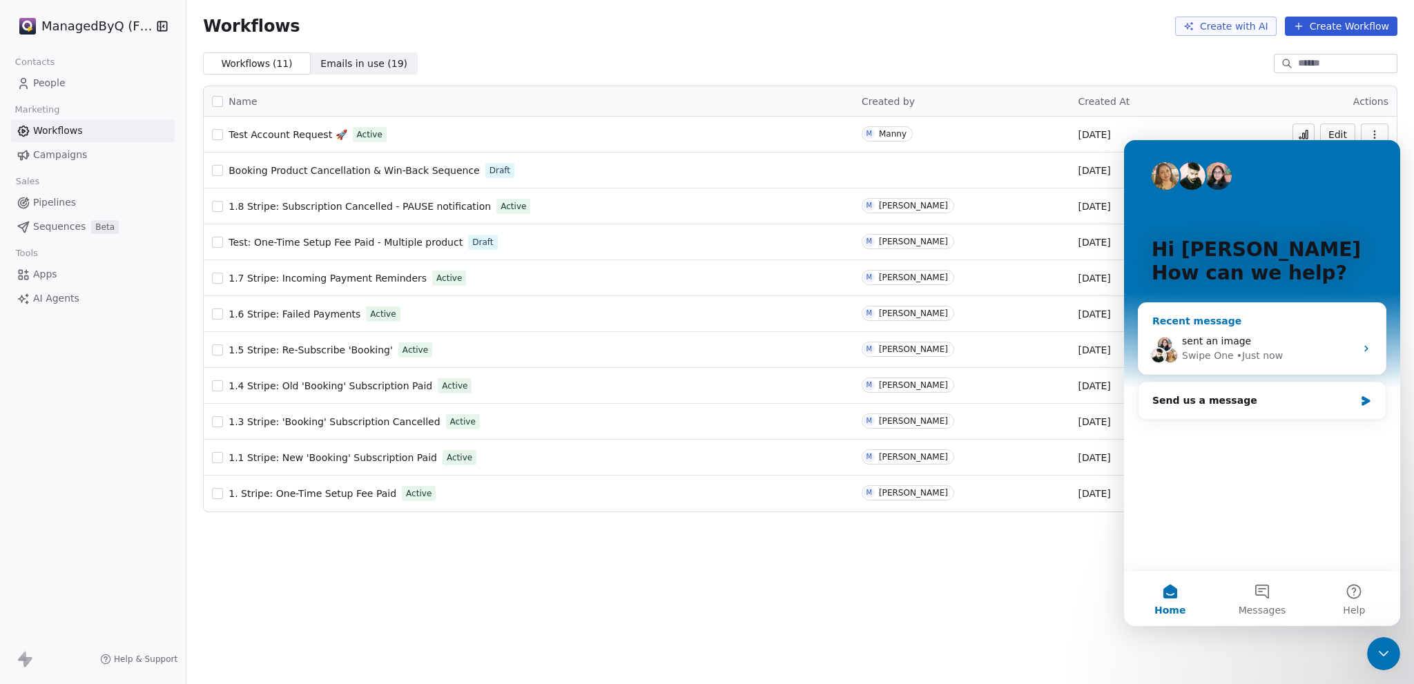
click at [1281, 352] on div "Swipe One • Just now" at bounding box center [1268, 356] width 173 height 14
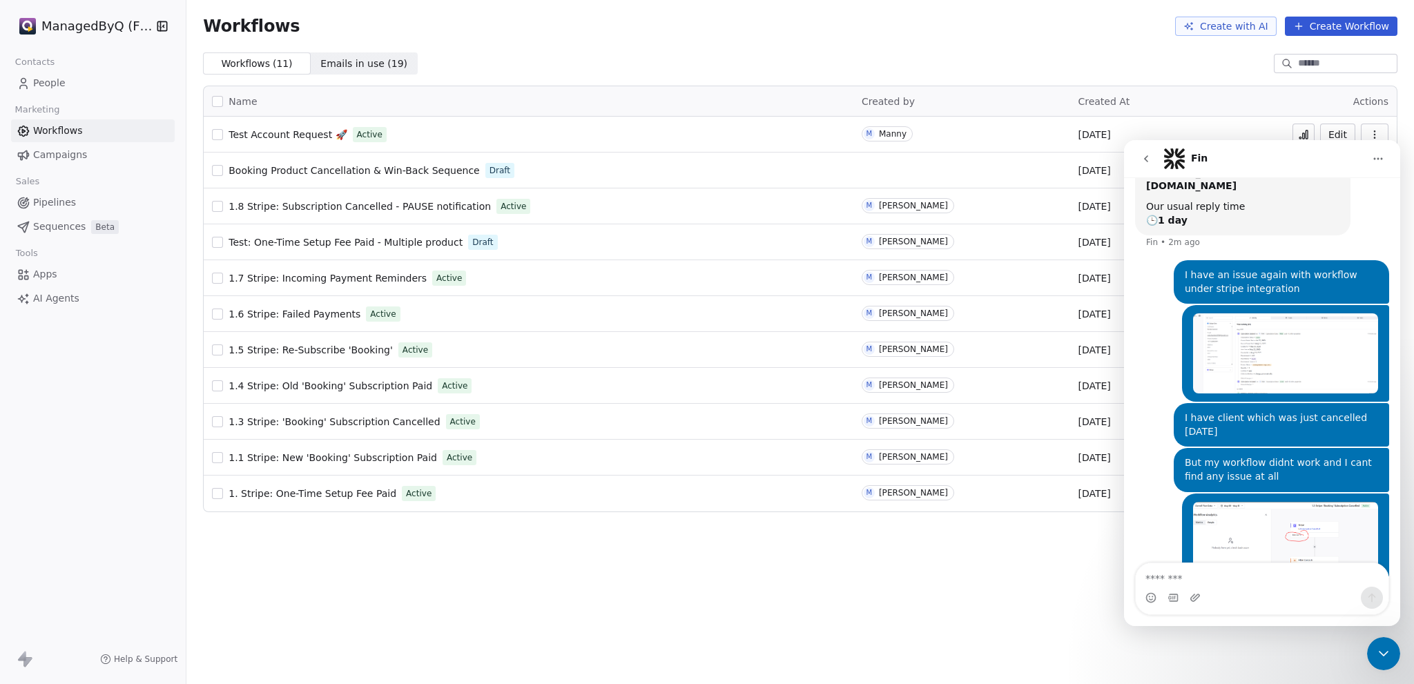
click at [1199, 577] on textarea "Message…" at bounding box center [1261, 574] width 253 height 23
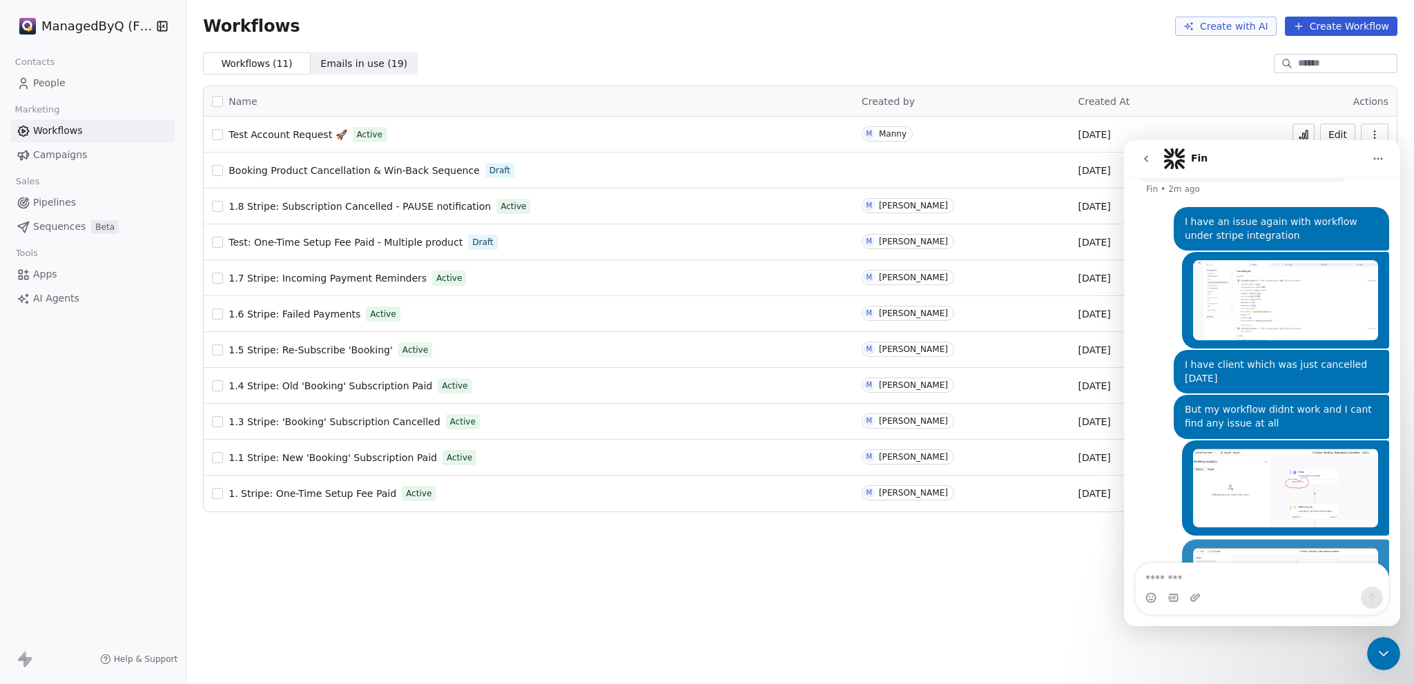
scroll to position [228, 0]
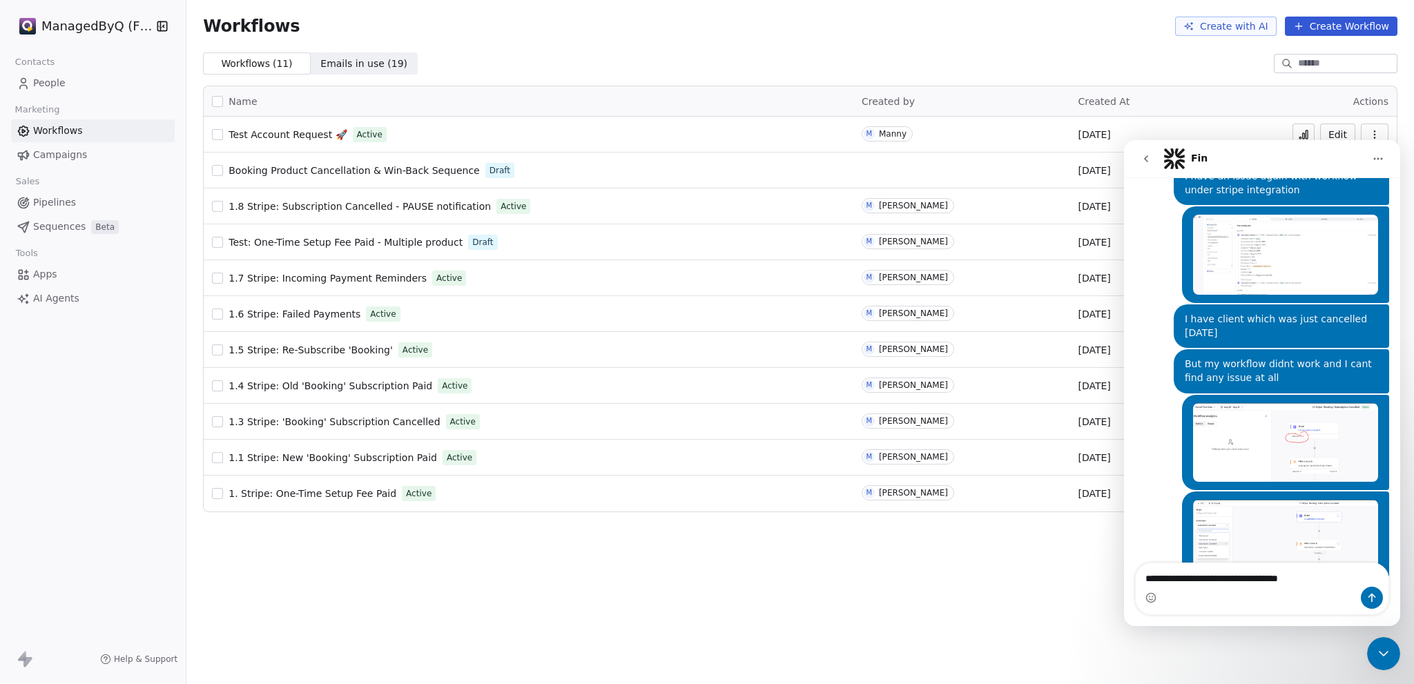
type textarea "**********"
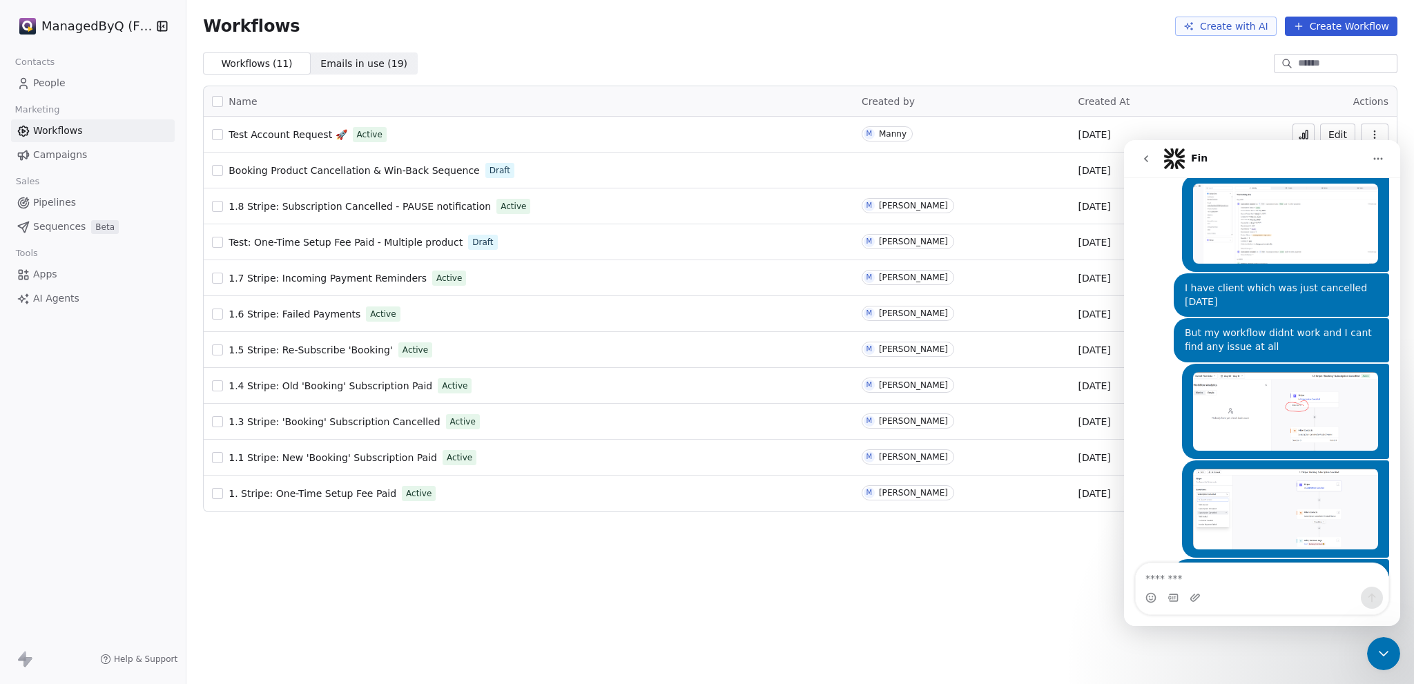
click at [1274, 206] on img "Manuel says…" at bounding box center [1285, 224] width 185 height 80
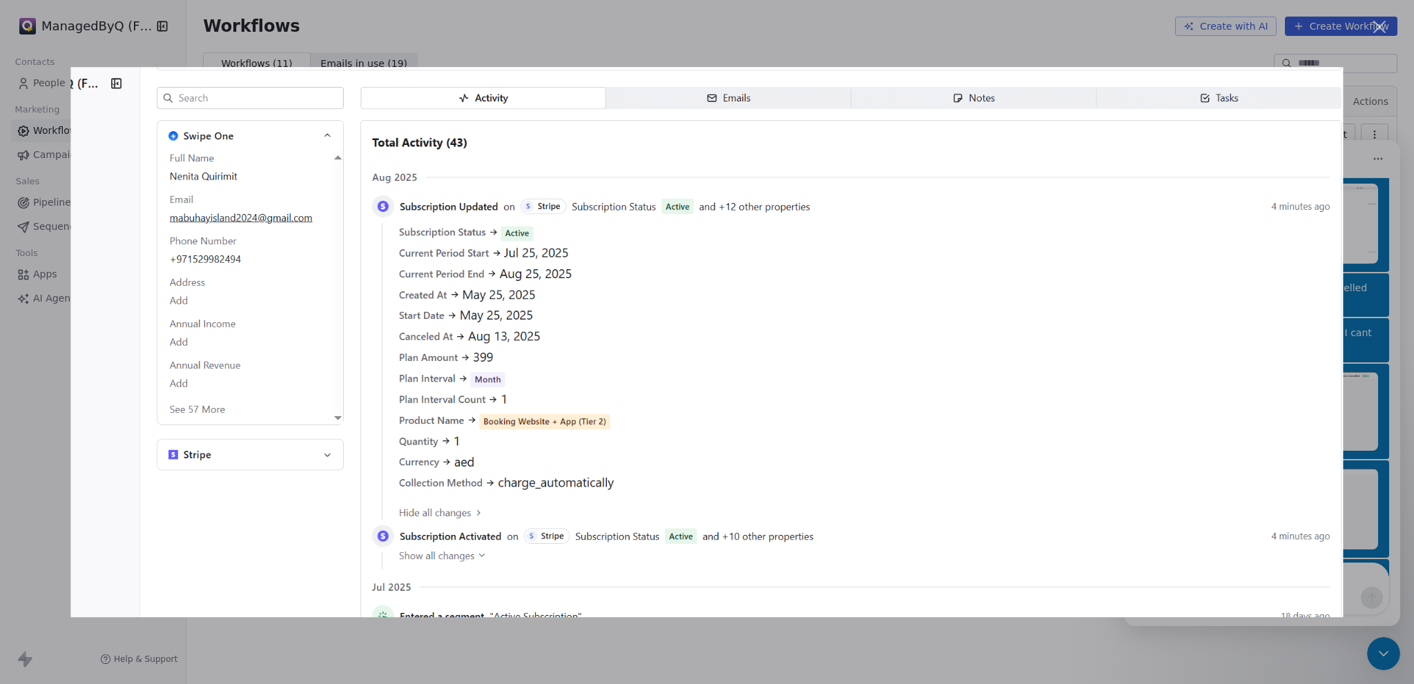
drag, startPoint x: 598, startPoint y: 231, endPoint x: 1105, endPoint y: 35, distance: 543.5
click at [1105, 35] on div "Intercom messenger" at bounding box center [707, 342] width 1414 height 684
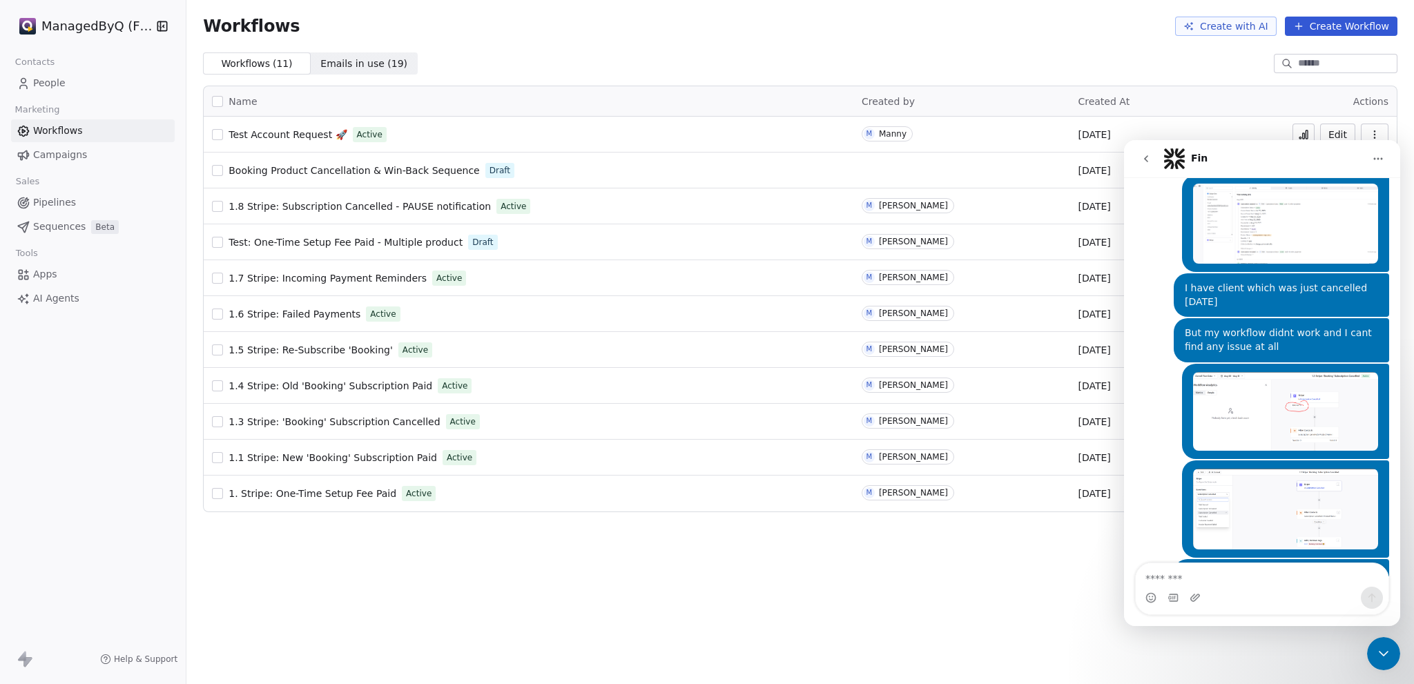
scroll to position [239, 0]
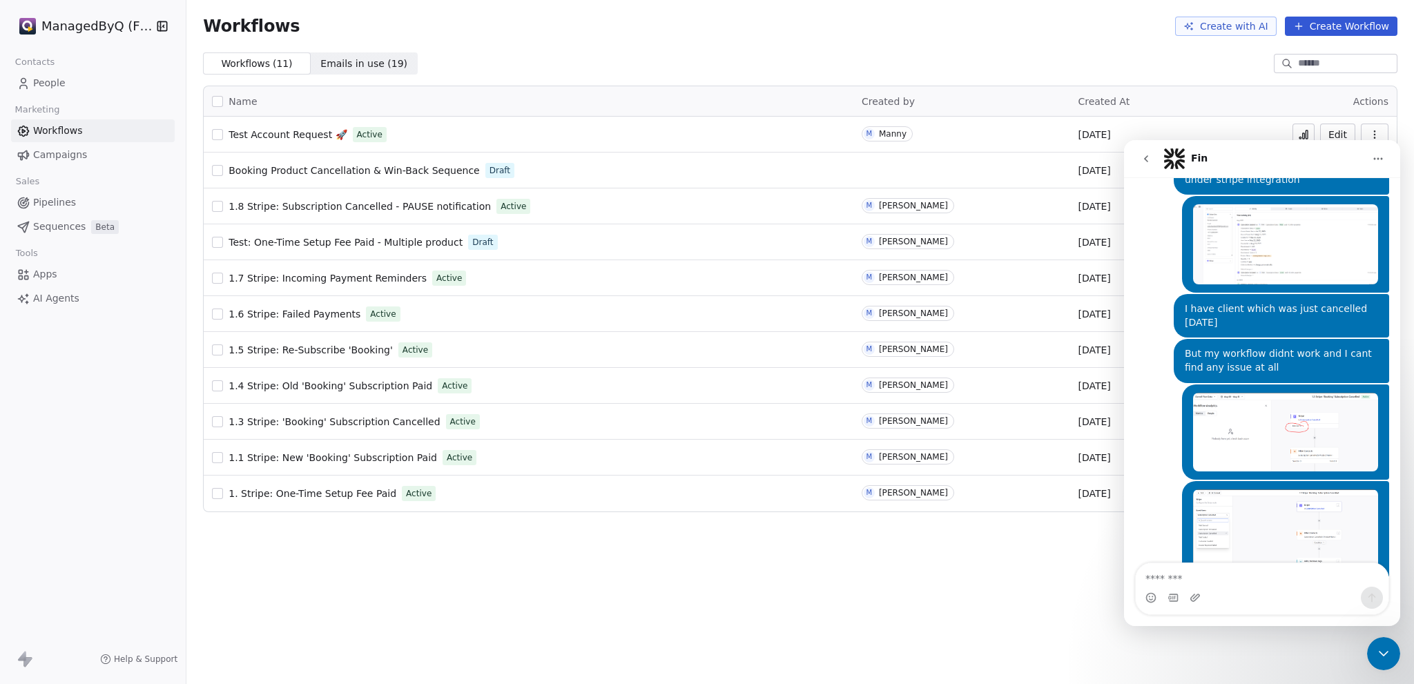
click at [1266, 396] on img "Manuel says…" at bounding box center [1285, 432] width 185 height 79
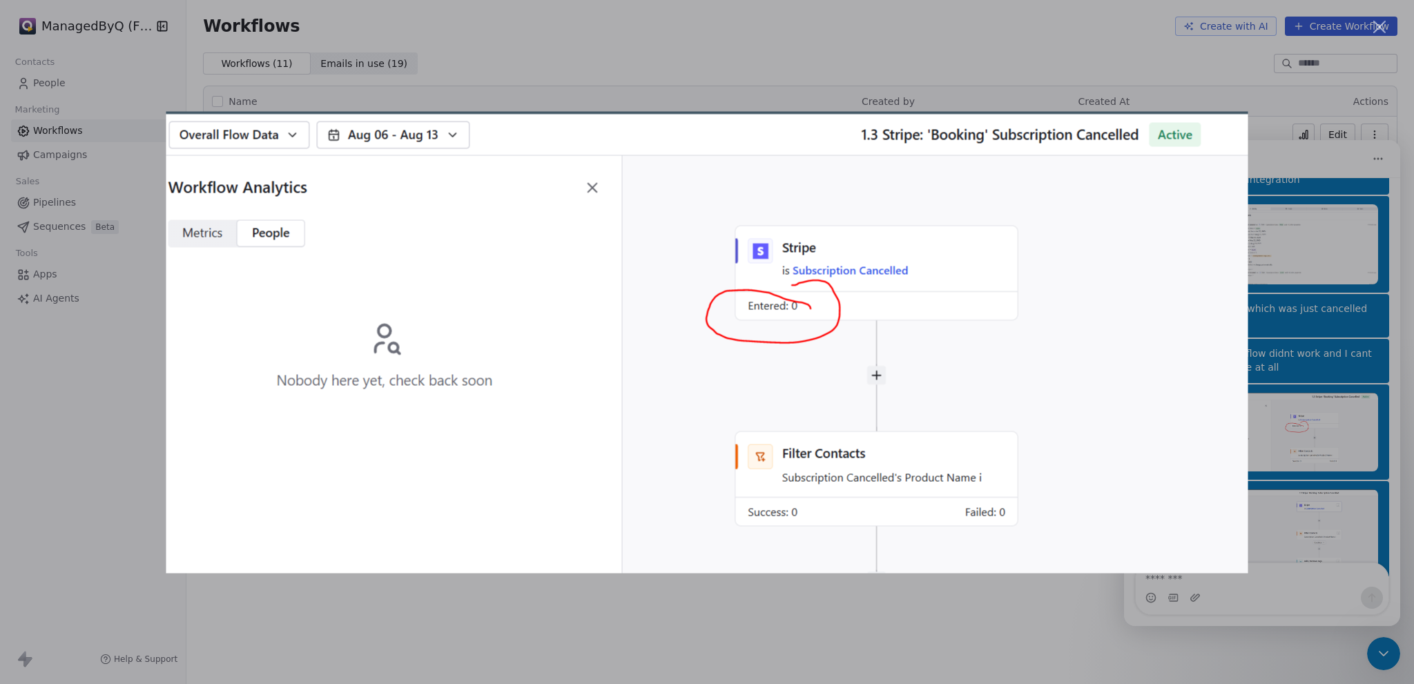
scroll to position [260, 0]
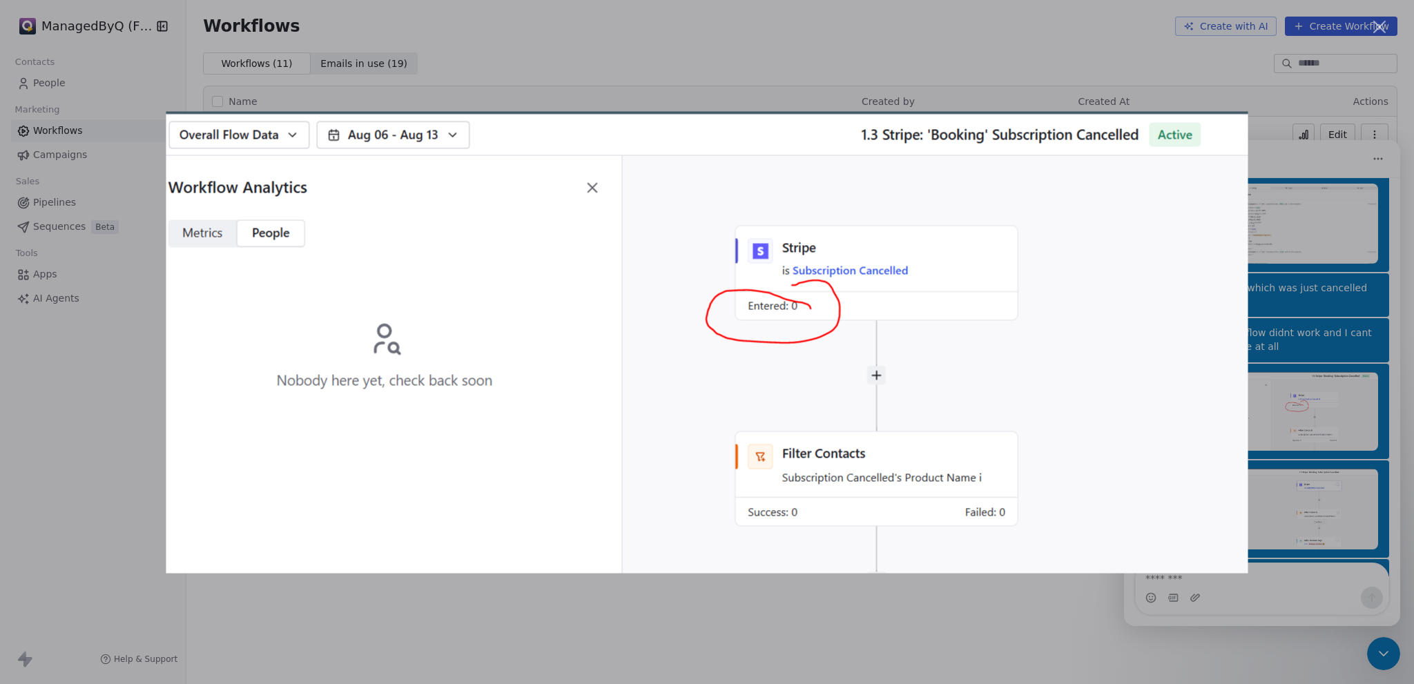
click at [1356, 507] on div "Intercom messenger" at bounding box center [707, 342] width 1414 height 684
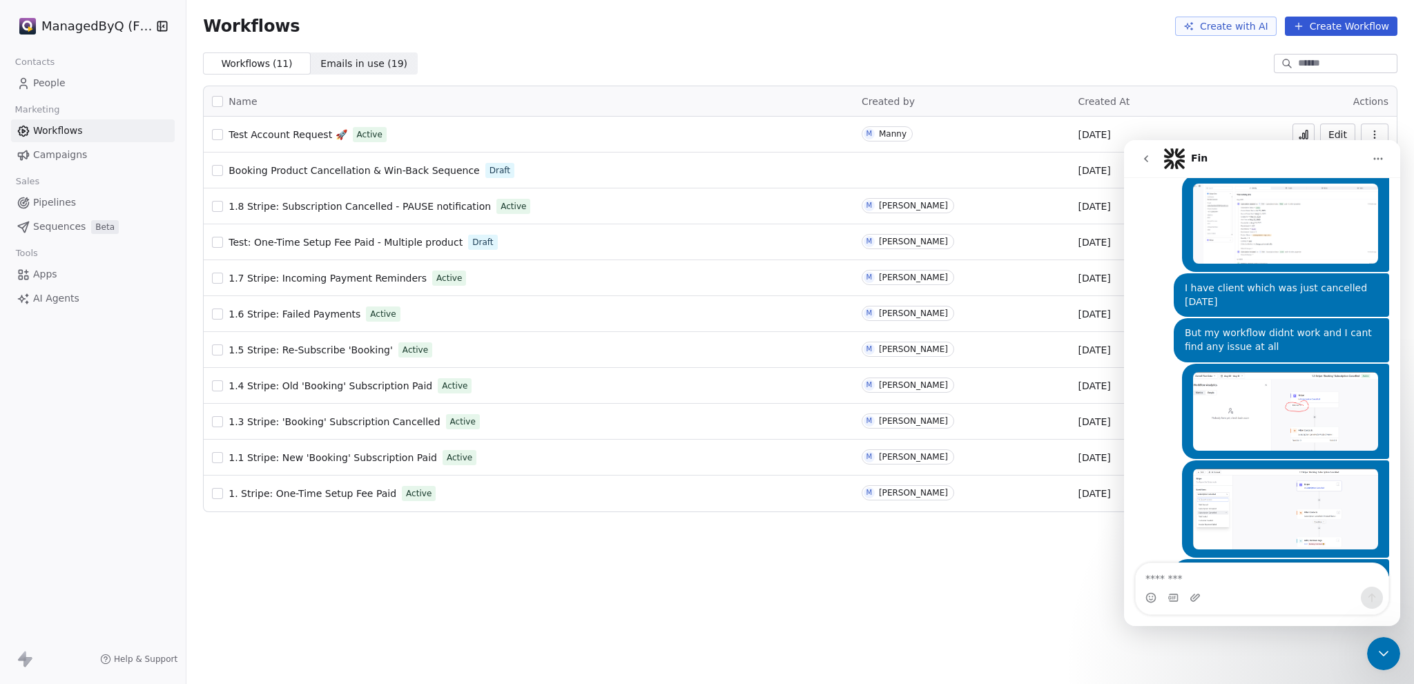
click at [54, 127] on span "Workflows" at bounding box center [58, 131] width 50 height 14
click at [64, 156] on span "Campaigns" at bounding box center [60, 155] width 54 height 14
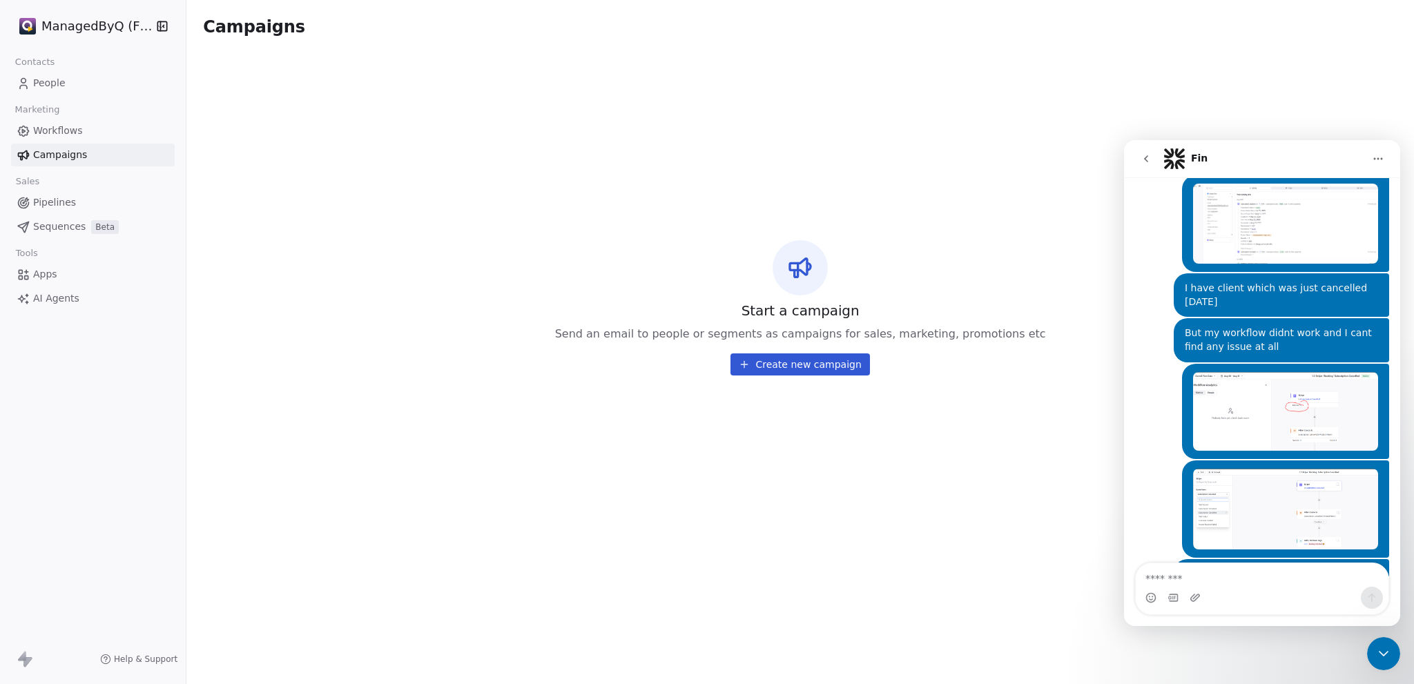
click at [46, 78] on span "People" at bounding box center [49, 83] width 32 height 14
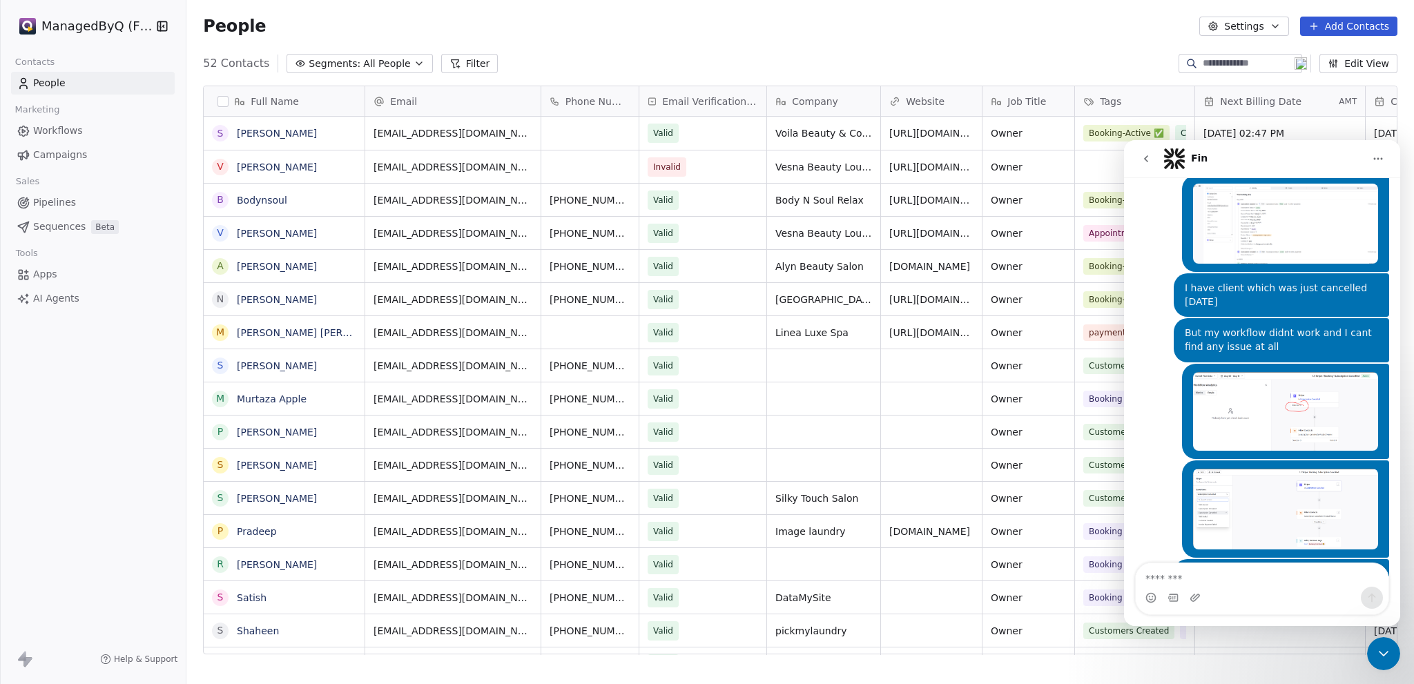
scroll to position [591, 1216]
click at [273, 295] on link "[PERSON_NAME]" at bounding box center [277, 299] width 80 height 11
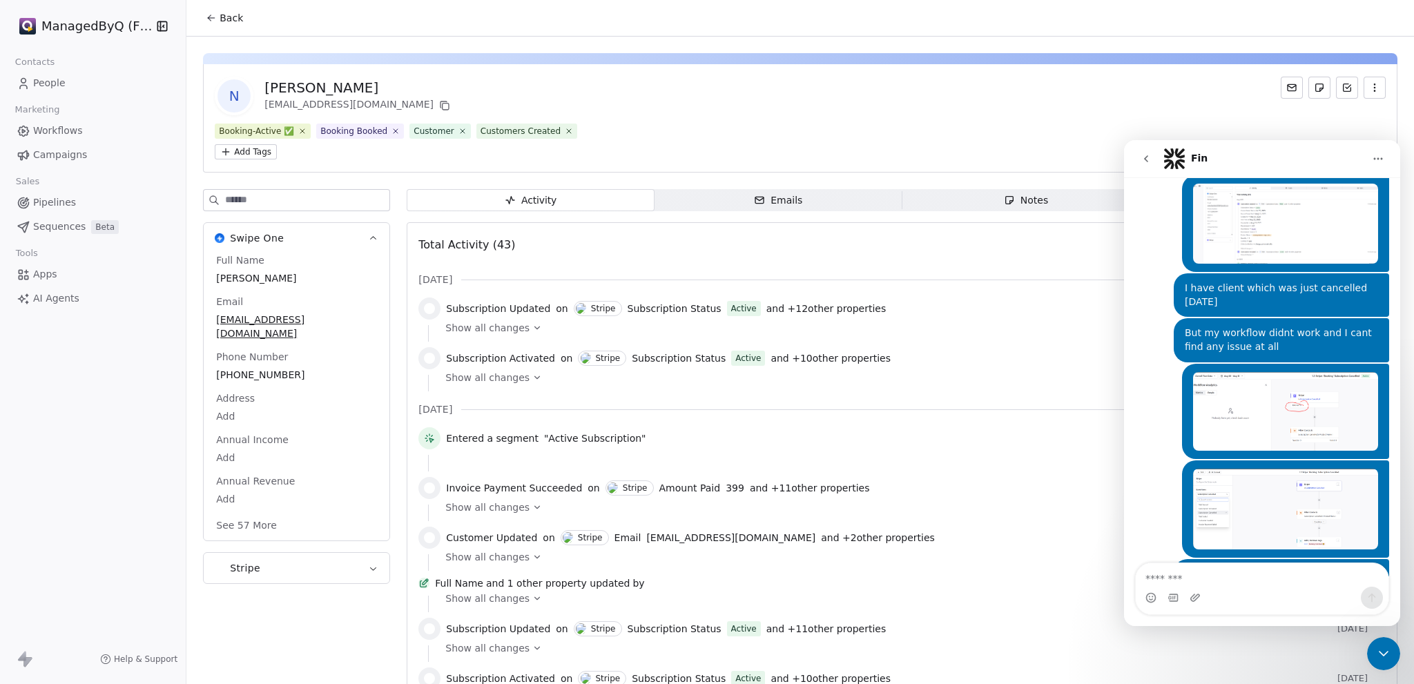
drag, startPoint x: 1382, startPoint y: 651, endPoint x: 1378, endPoint y: 639, distance: 12.4
click at [1382, 650] on icon "Close Intercom Messenger" at bounding box center [1383, 653] width 17 height 17
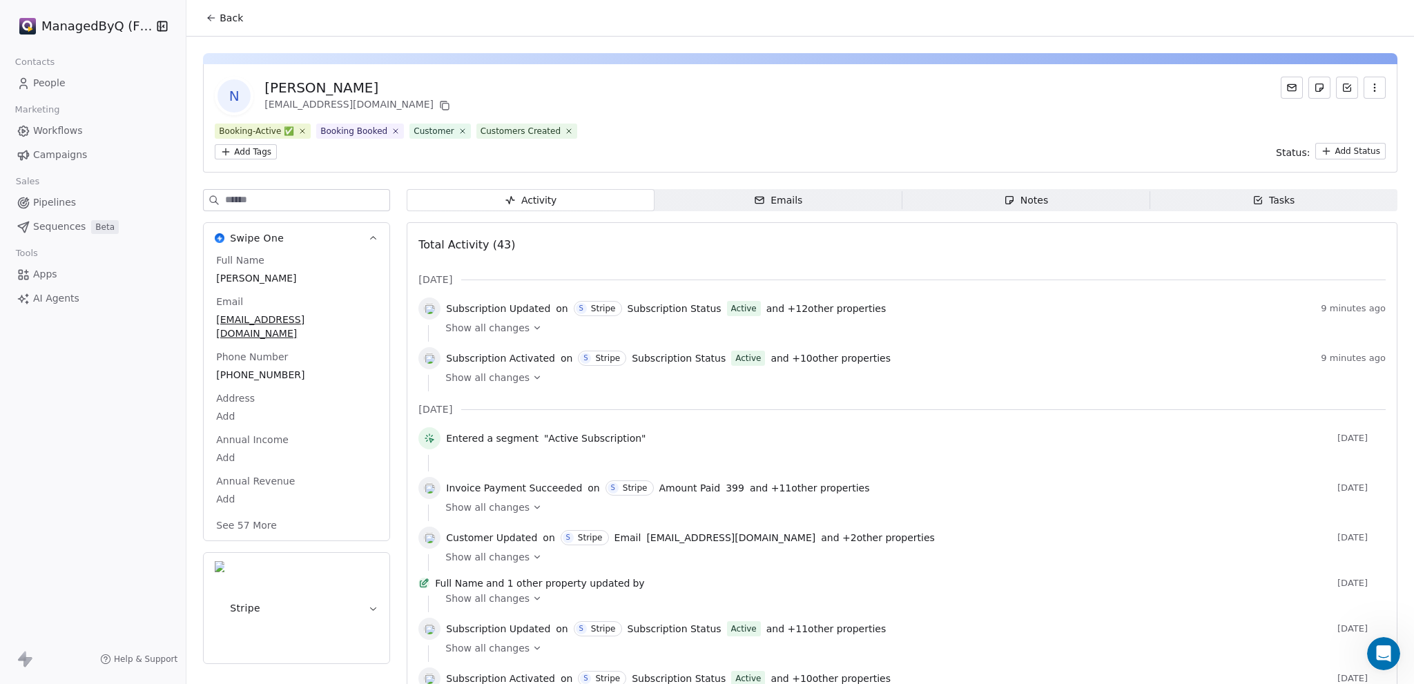
scroll to position [260, 0]
click at [532, 331] on icon at bounding box center [537, 328] width 10 height 10
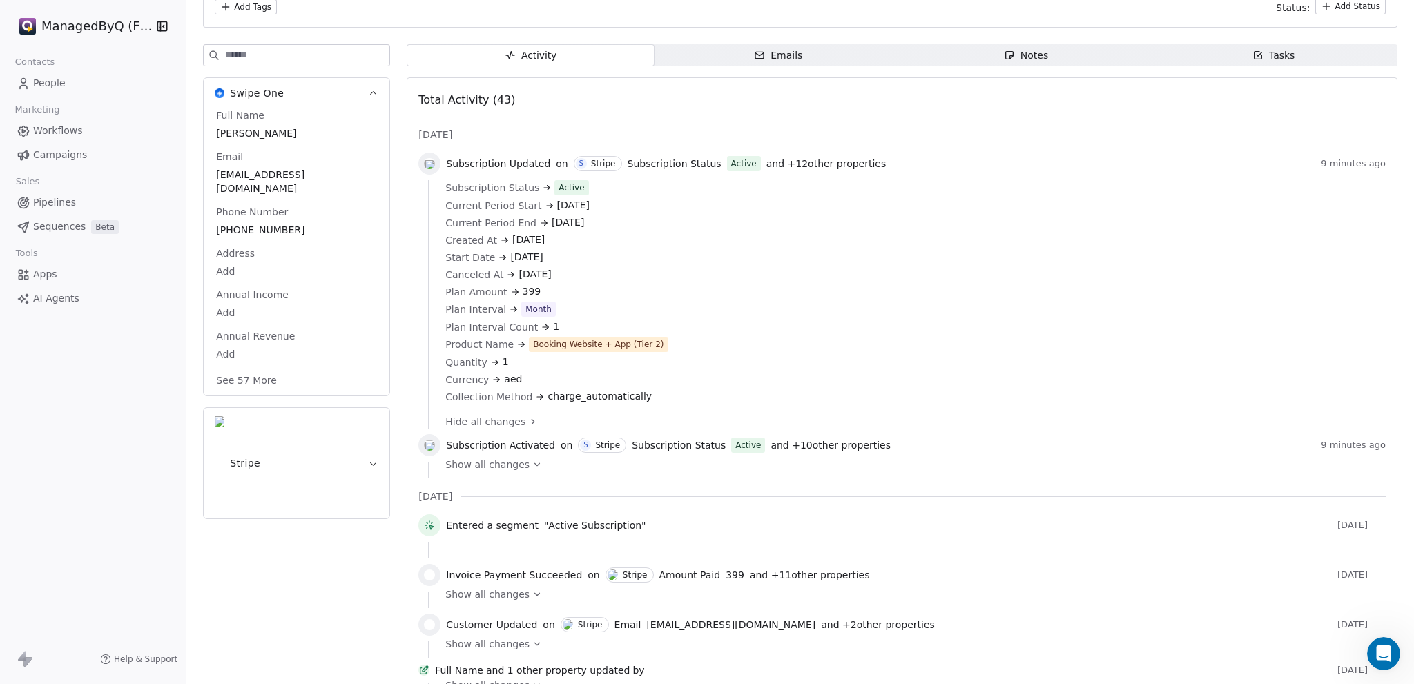
scroll to position [161, 0]
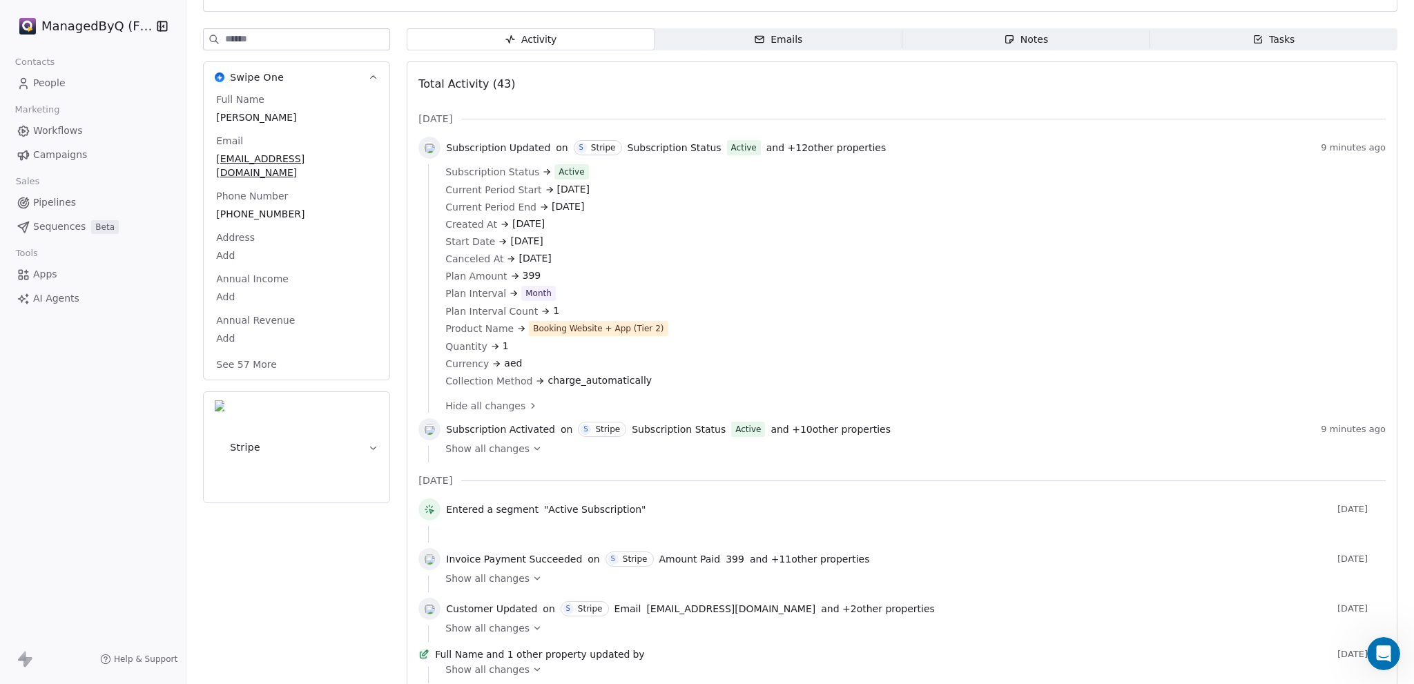
drag, startPoint x: 99, startPoint y: 596, endPoint x: 108, endPoint y: 598, distance: 9.2
click at [104, 598] on div "ManagedByQ (FZE) Contacts People Marketing Workflows Campaigns Sales Pipelines …" at bounding box center [93, 342] width 186 height 684
click at [535, 450] on icon at bounding box center [537, 448] width 5 height 3
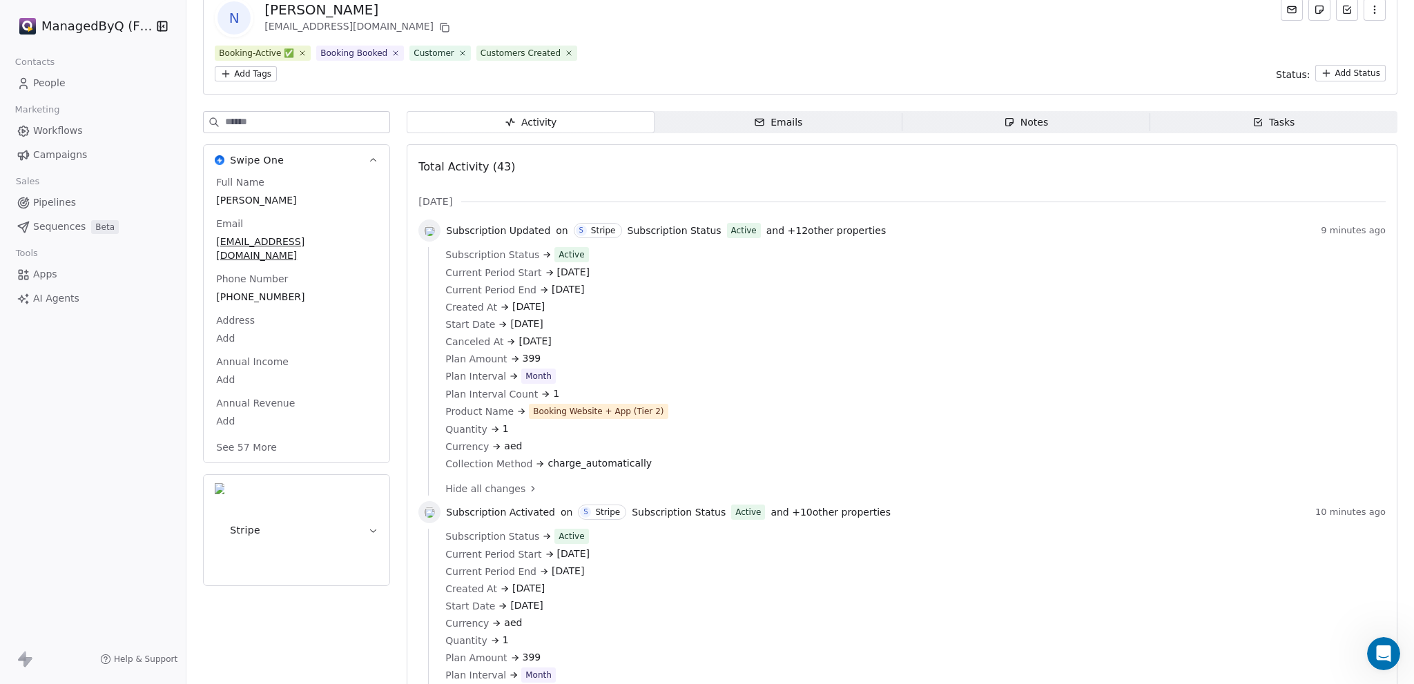
scroll to position [0, 0]
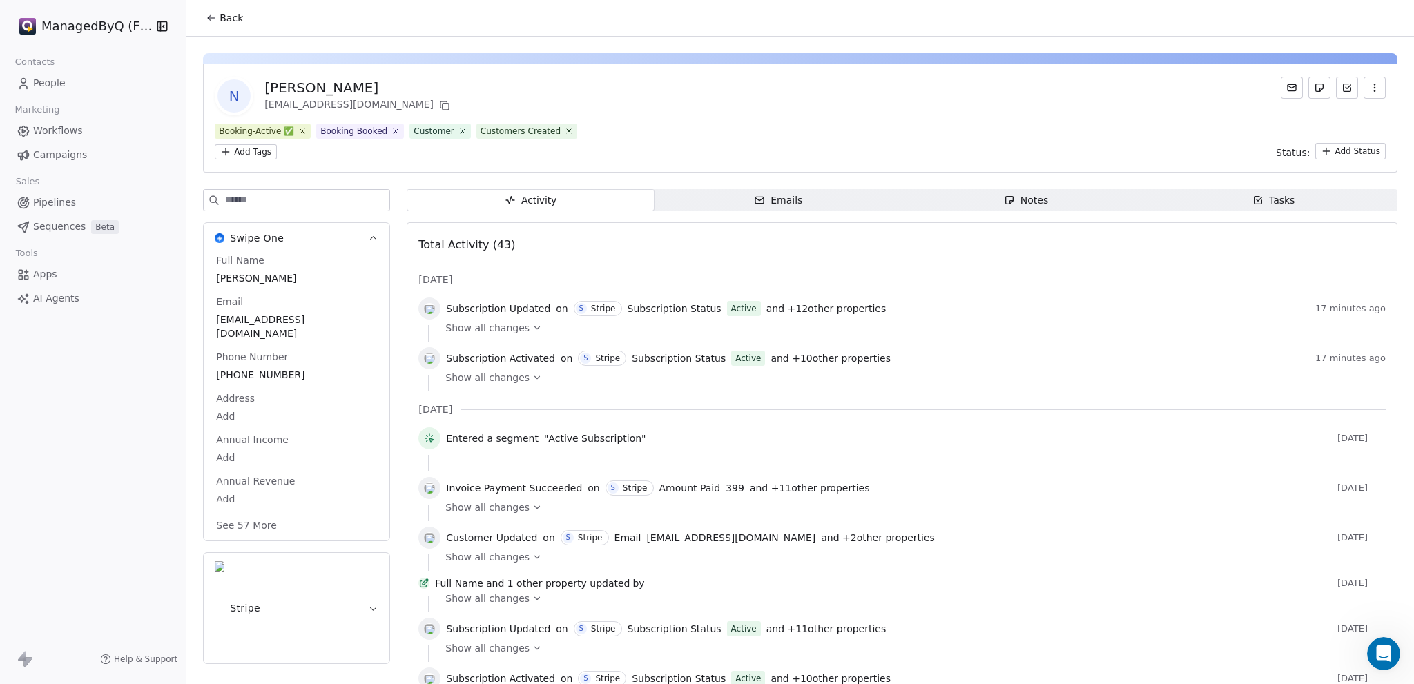
click at [61, 121] on link "Workflows" at bounding box center [93, 130] width 164 height 23
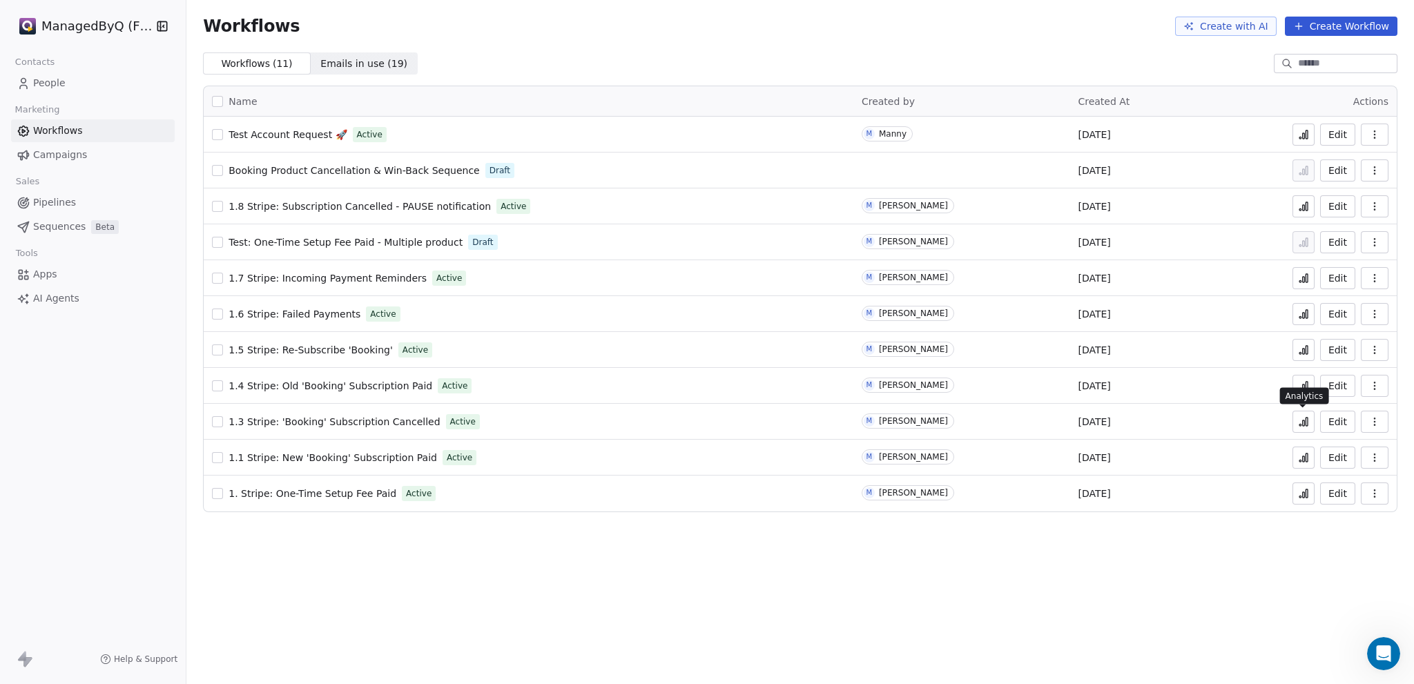
click at [1302, 424] on icon at bounding box center [1303, 423] width 2 height 6
click at [50, 81] on span "People" at bounding box center [49, 83] width 32 height 14
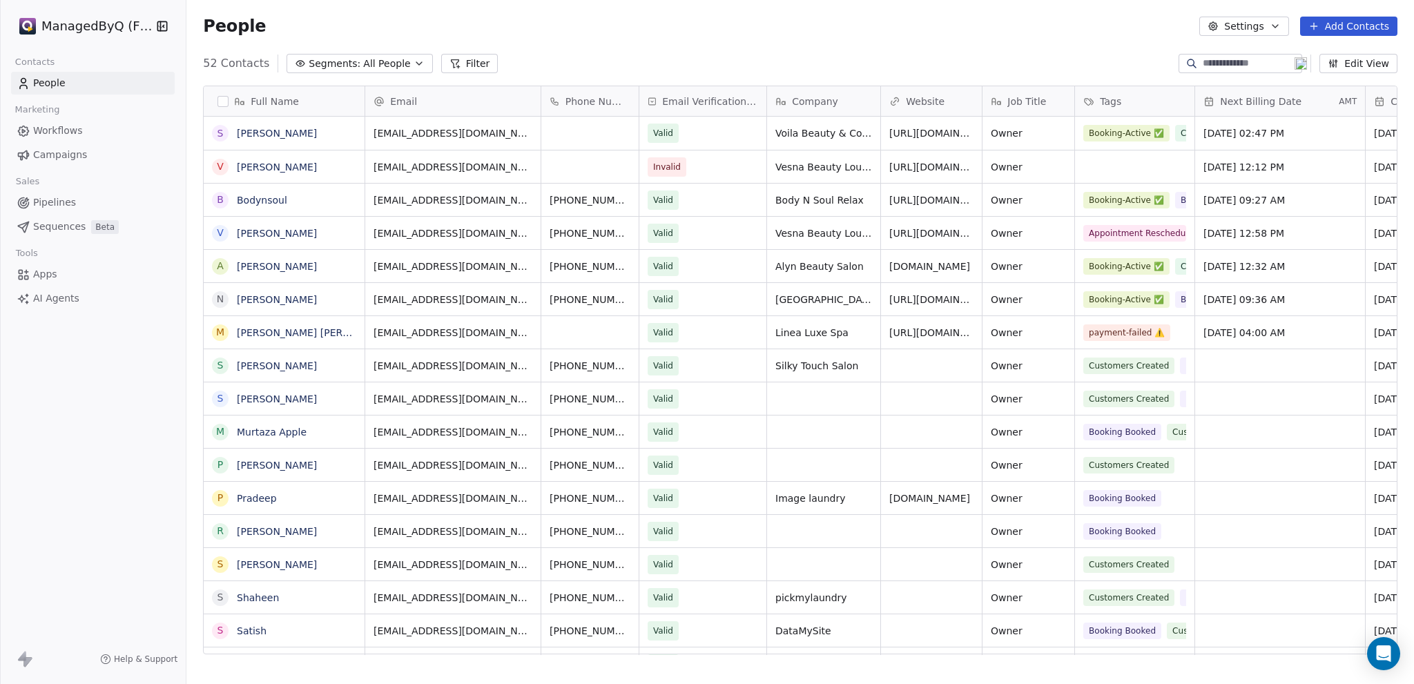
scroll to position [591, 1216]
click at [1216, 60] on input at bounding box center [1250, 64] width 97 height 14
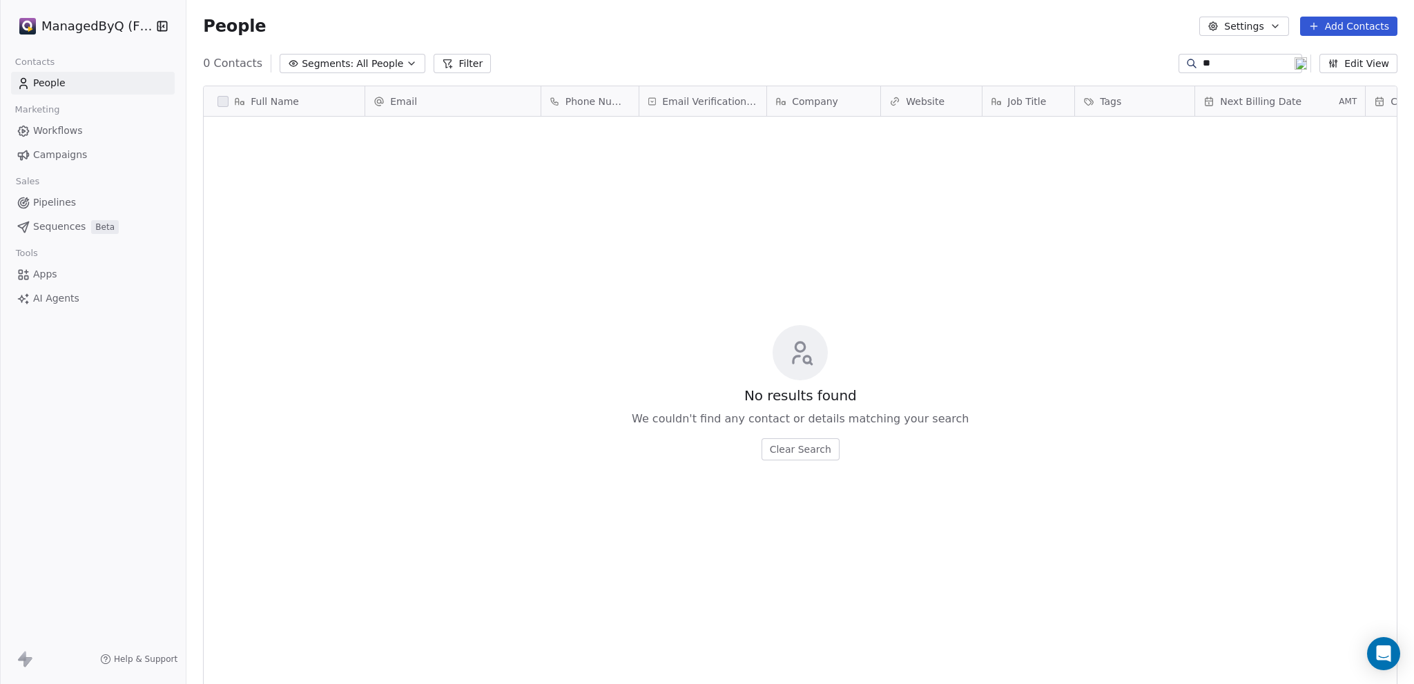
type input "*"
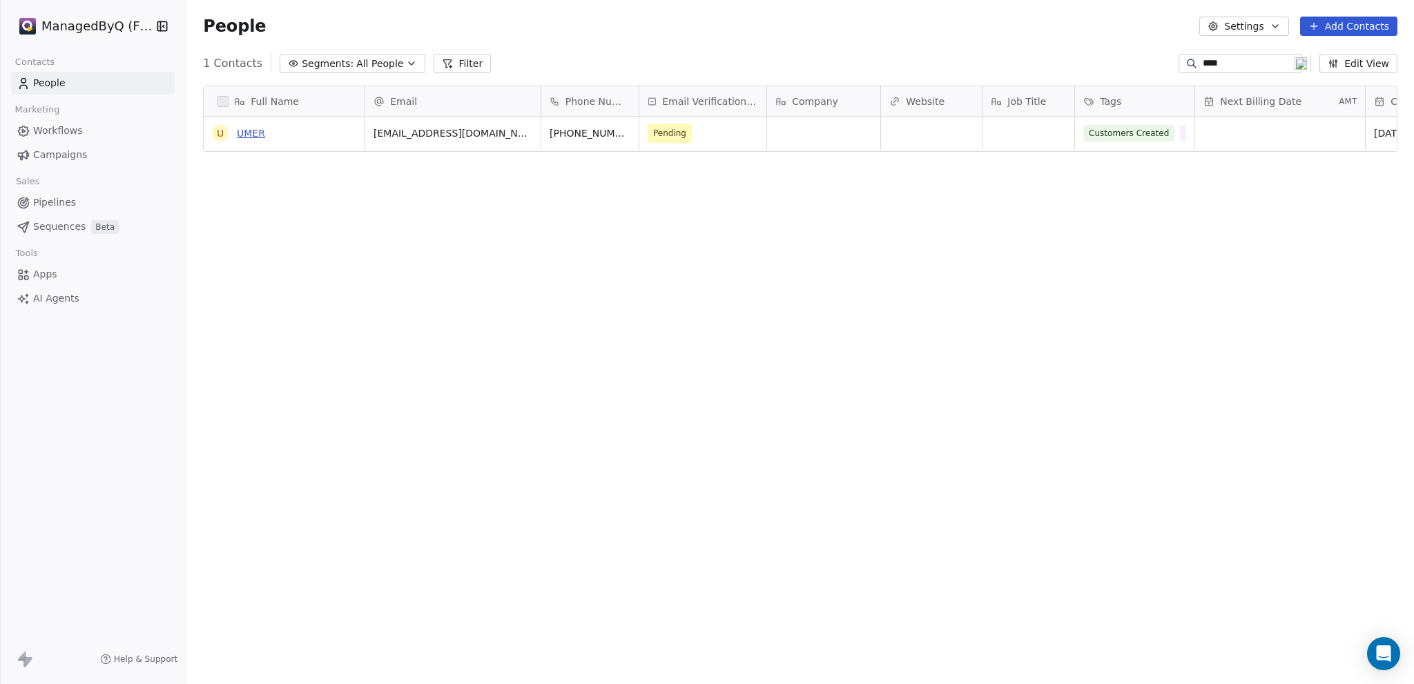
type input "****"
click at [246, 128] on link "UMER" at bounding box center [251, 133] width 28 height 11
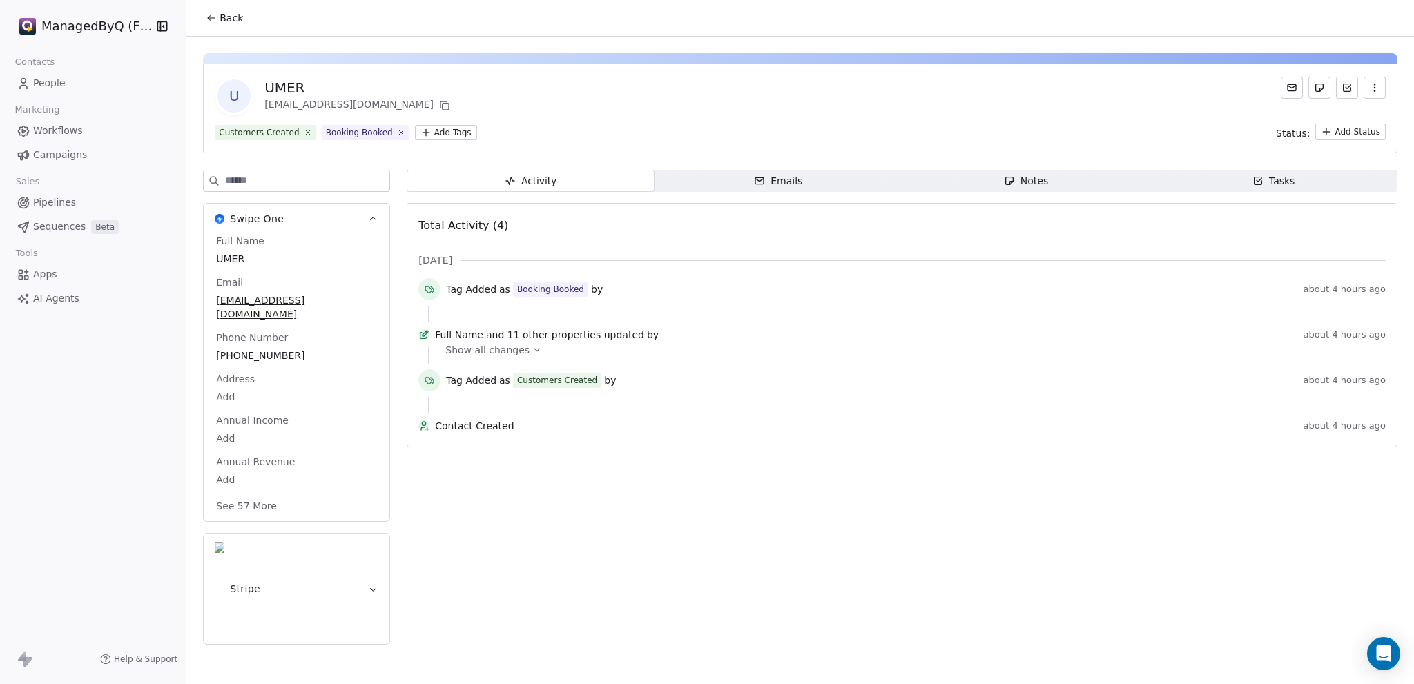
click at [52, 85] on span "People" at bounding box center [49, 83] width 32 height 14
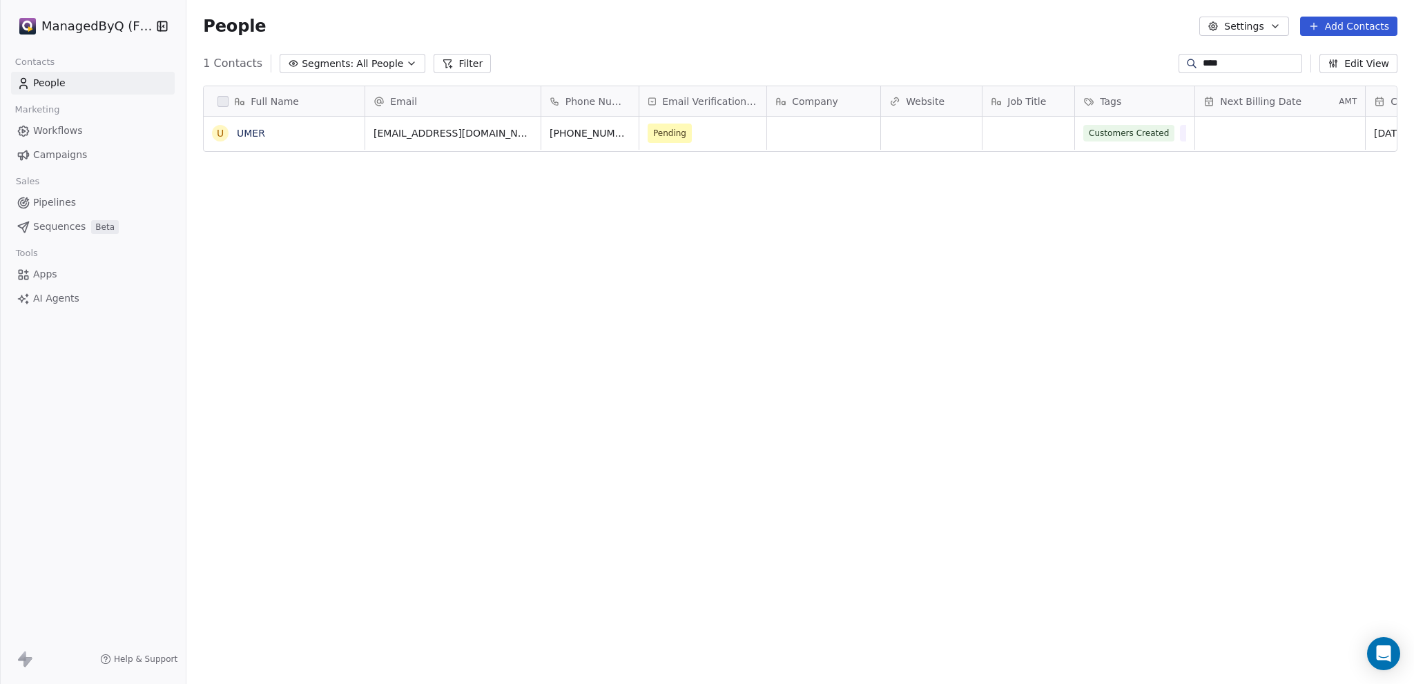
scroll to position [591, 1216]
drag, startPoint x: 765, startPoint y: 97, endPoint x: 742, endPoint y: 103, distance: 24.1
click at [742, 103] on div at bounding box center [742, 101] width 3 height 30
drag, startPoint x: 1364, startPoint y: 97, endPoint x: 652, endPoint y: 124, distance: 712.8
click at [652, 124] on div "Full Name U UMER Email Phone Number Email Verification Status Company Website J…" at bounding box center [800, 119] width 1193 height 66
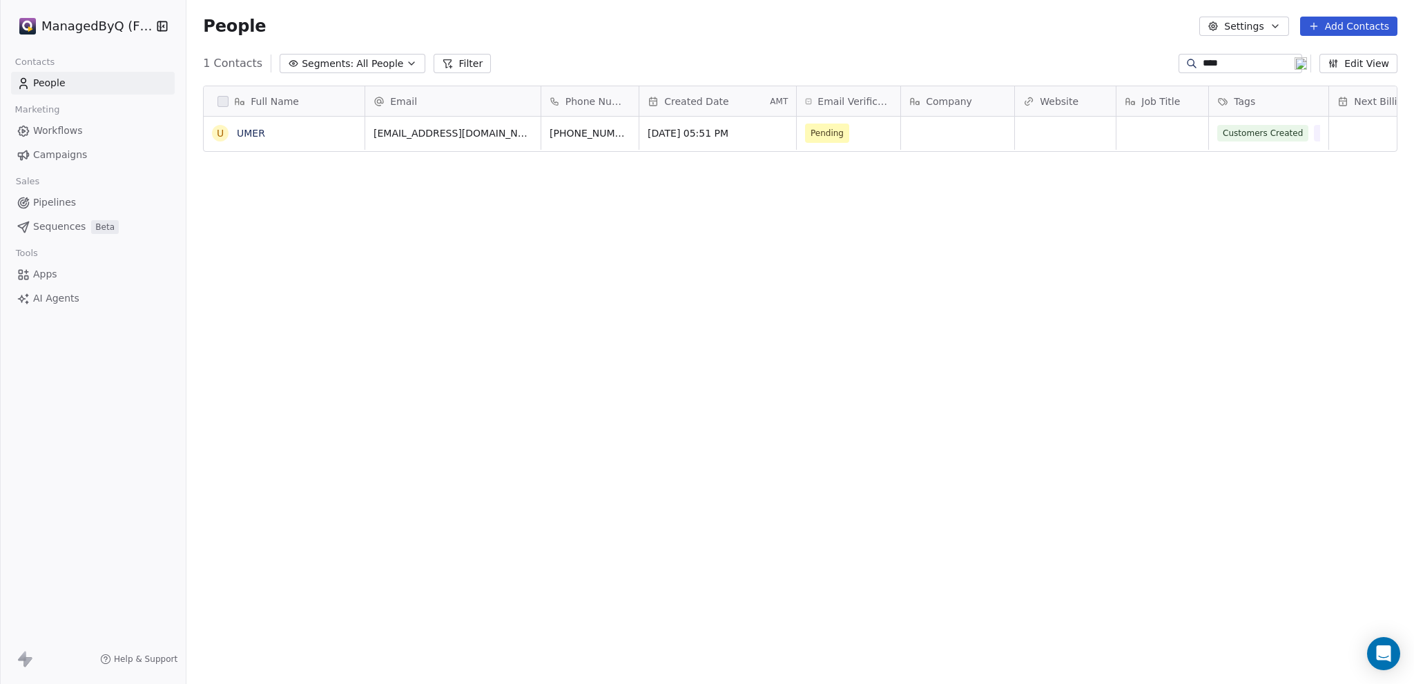
click at [740, 313] on div "Full Name U UMER Email Phone Number Created Date AMT Email Verification Status …" at bounding box center [799, 376] width 1227 height 602
click at [35, 76] on span "People" at bounding box center [49, 83] width 32 height 14
click at [63, 148] on span "Campaigns" at bounding box center [60, 155] width 54 height 14
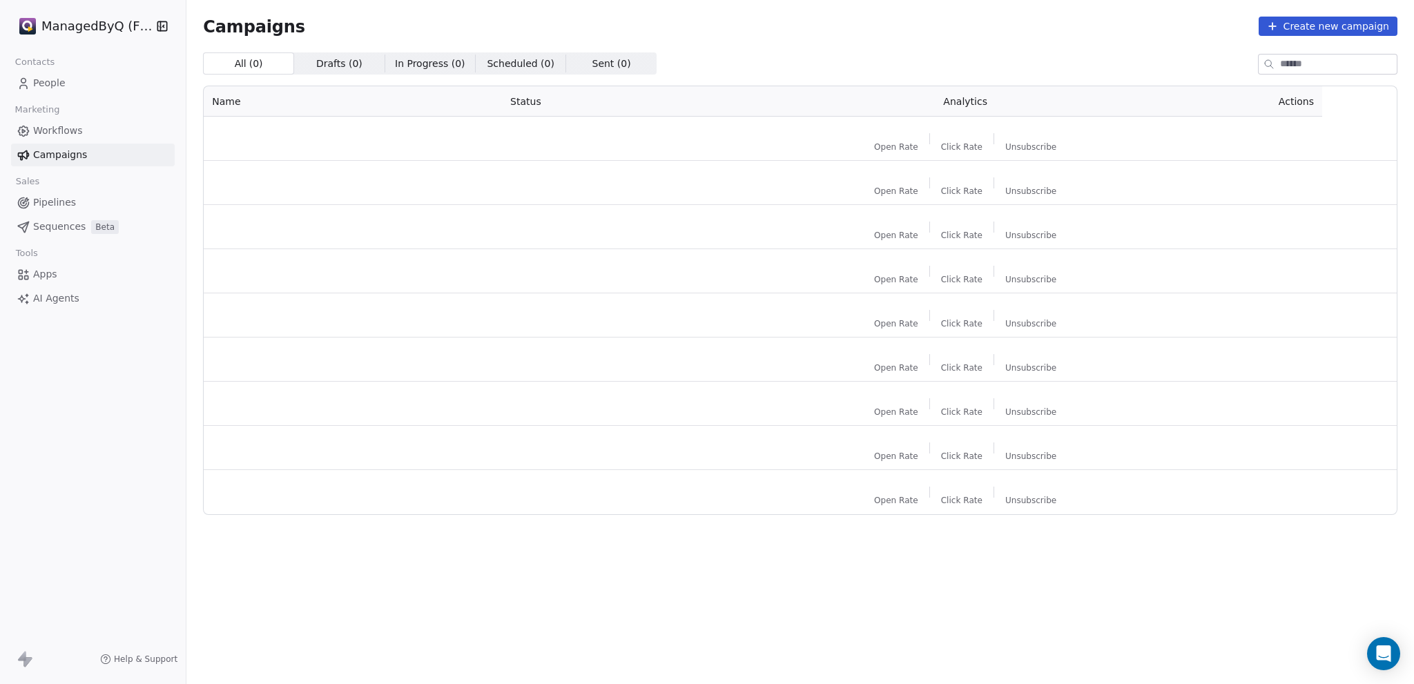
click at [72, 130] on span "Workflows" at bounding box center [58, 131] width 50 height 14
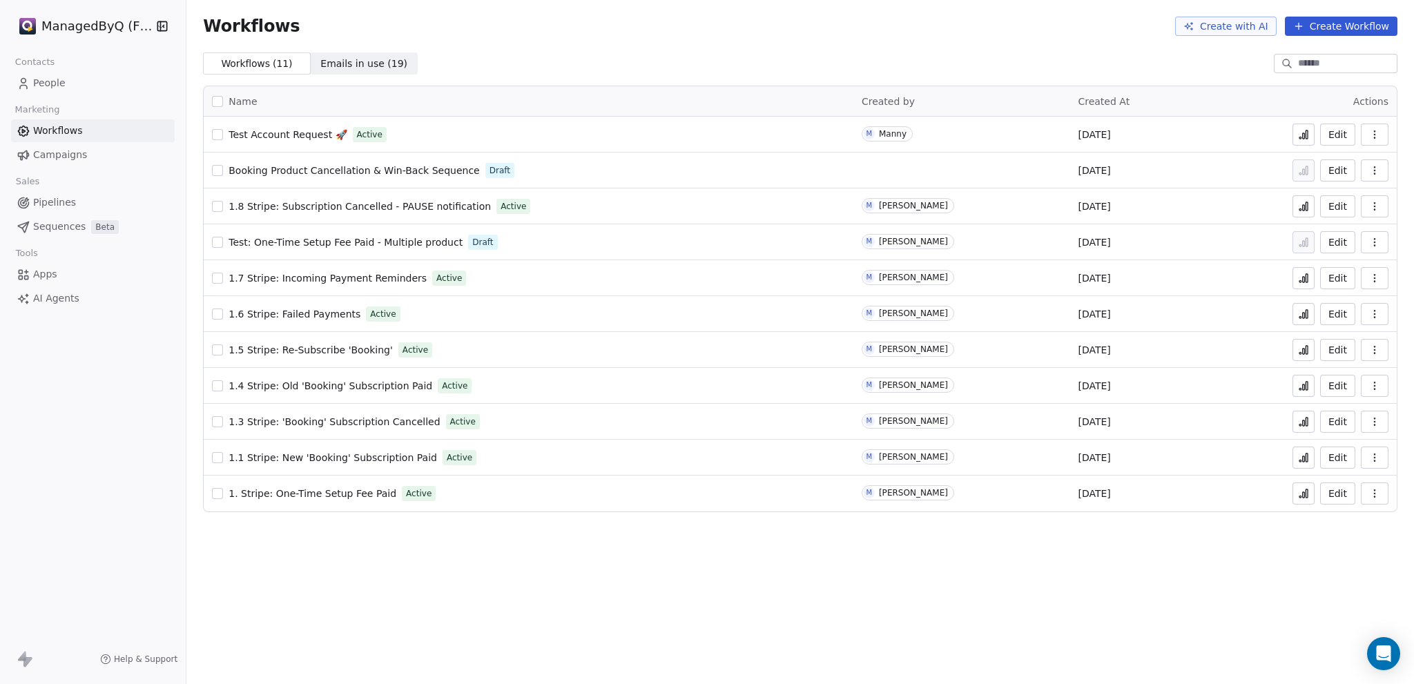
click at [268, 165] on span "Booking Product Cancellation & Win-Back Sequence" at bounding box center [353, 170] width 251 height 11
